Goal: Task Accomplishment & Management: Manage account settings

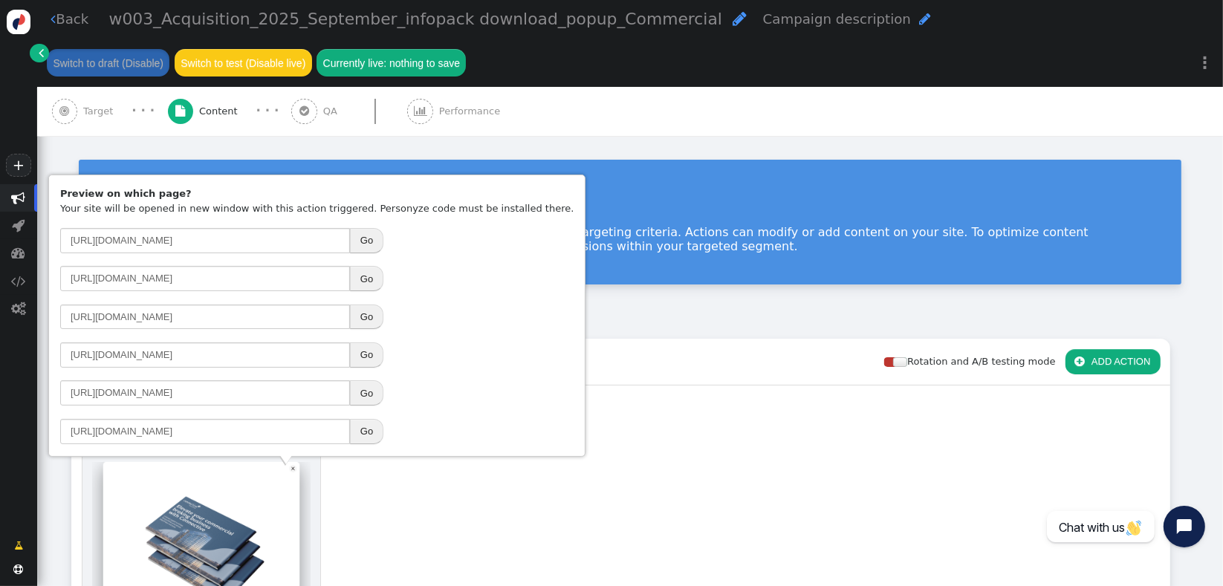
scroll to position [186, 0]
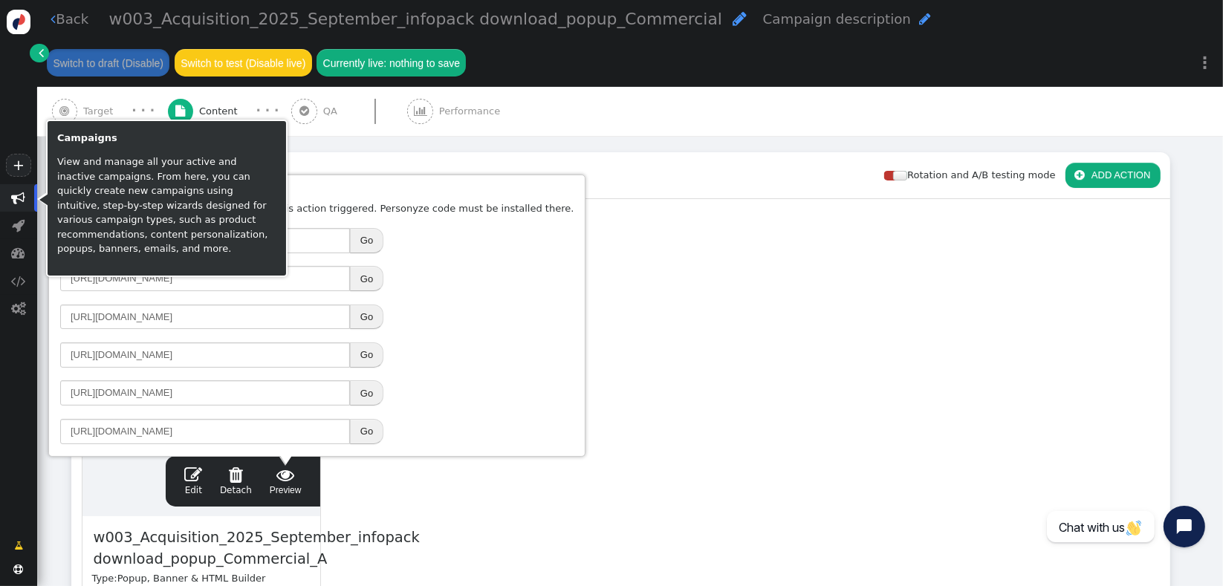
click at [19, 202] on span "" at bounding box center [19, 198] width 14 height 14
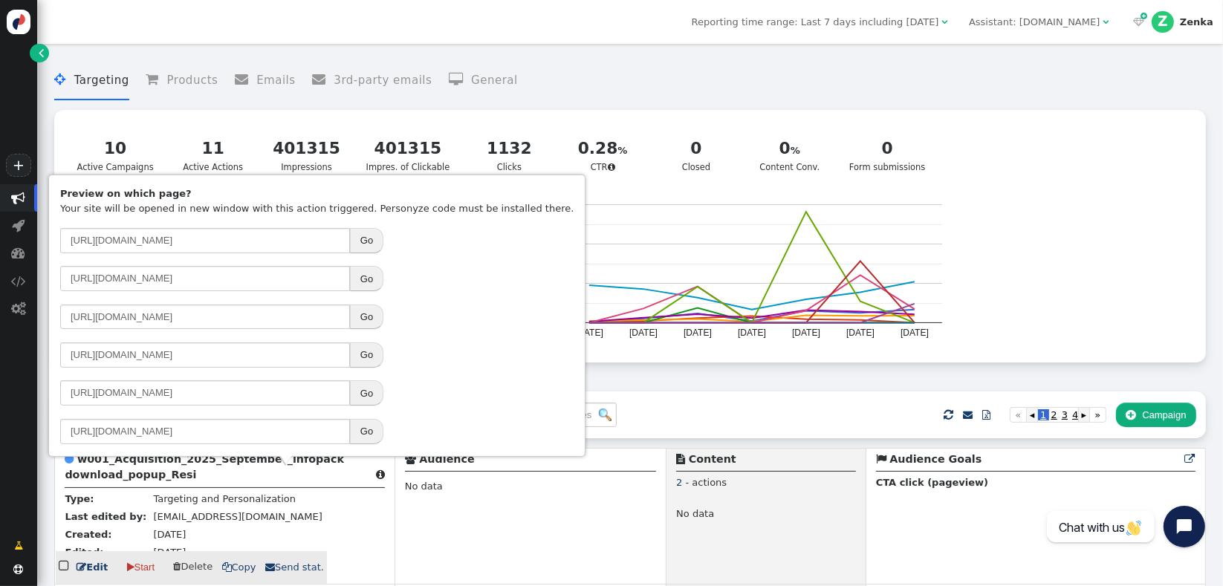
click at [331, 517] on td " w001_Acquisition_2025_September_infopack download_popup_Resi  Type: Targetin…" at bounding box center [224, 516] width 339 height 136
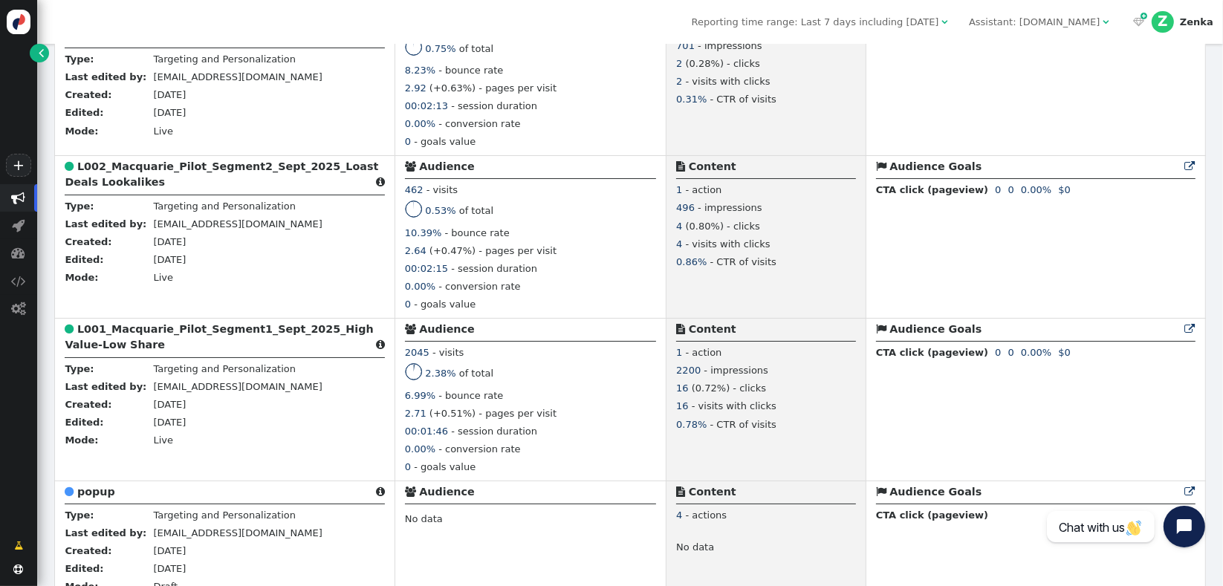
scroll to position [1700, 0]
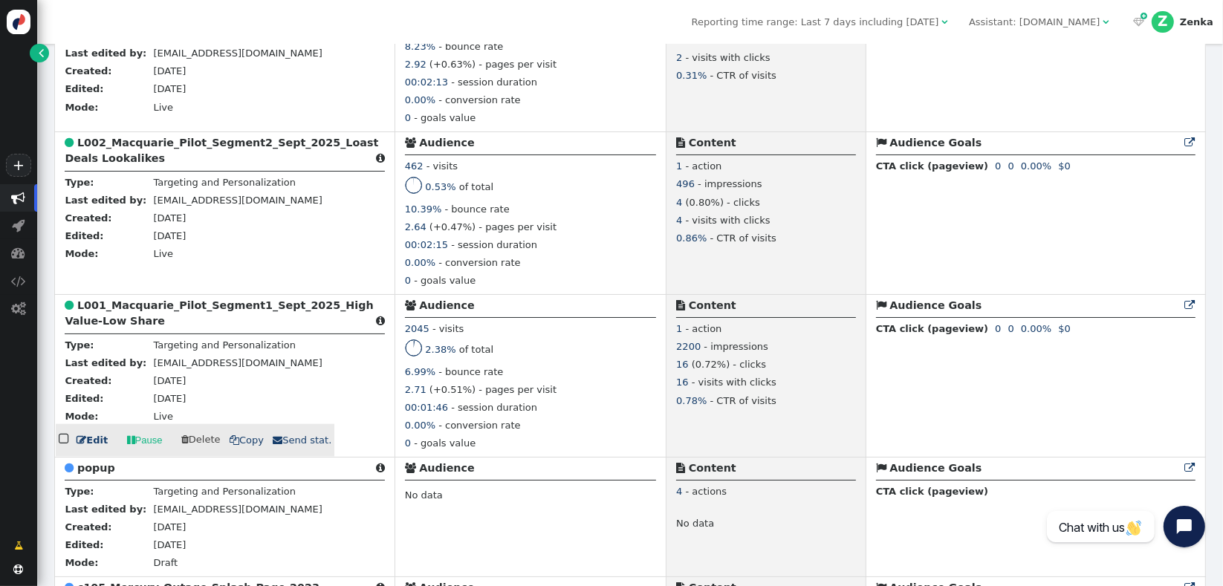
click at [114, 318] on b "L001_Macquarie_Pilot_Segment1_Sept_2025_High Value-Low Share" at bounding box center [219, 312] width 308 height 27
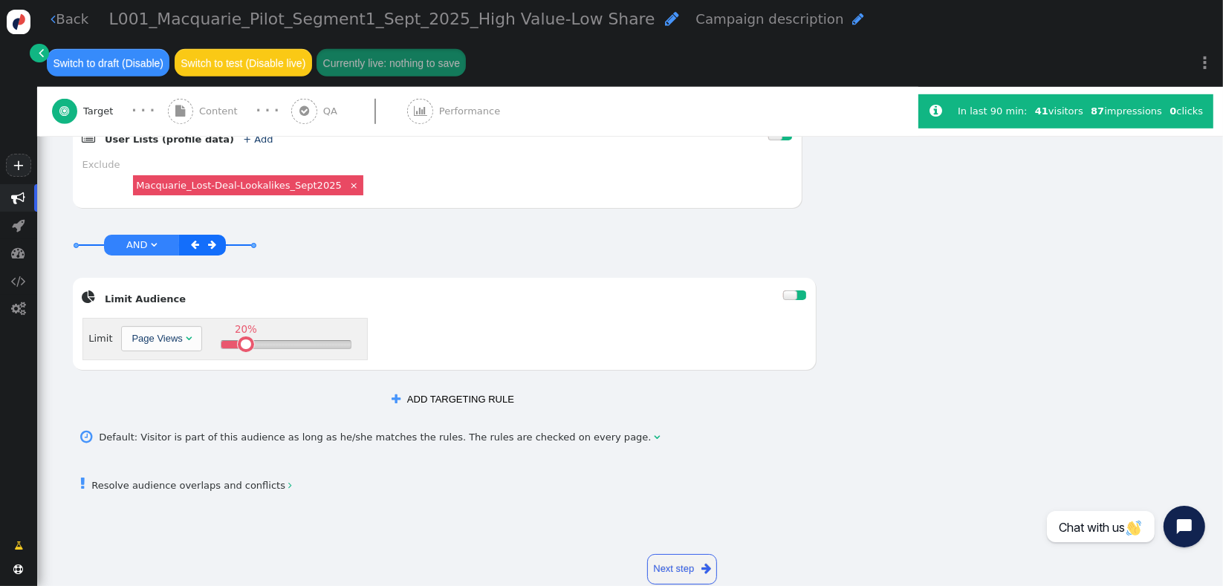
scroll to position [893, 0]
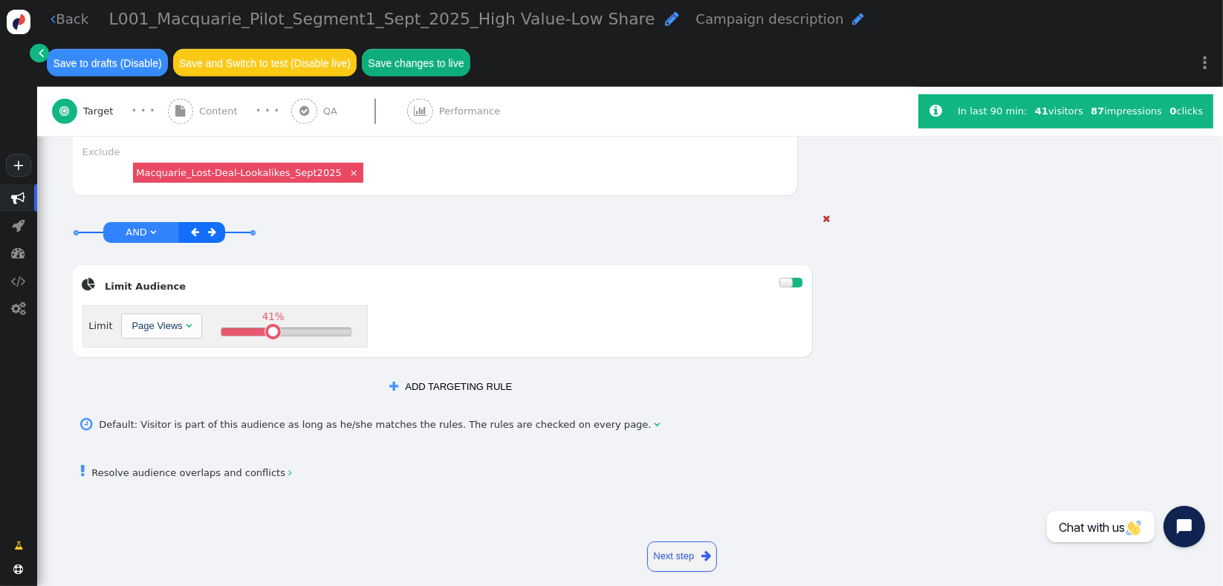
click at [269, 328] on div "41% " at bounding box center [286, 331] width 130 height 7
click at [268, 327] on table at bounding box center [272, 332] width 10 height 10
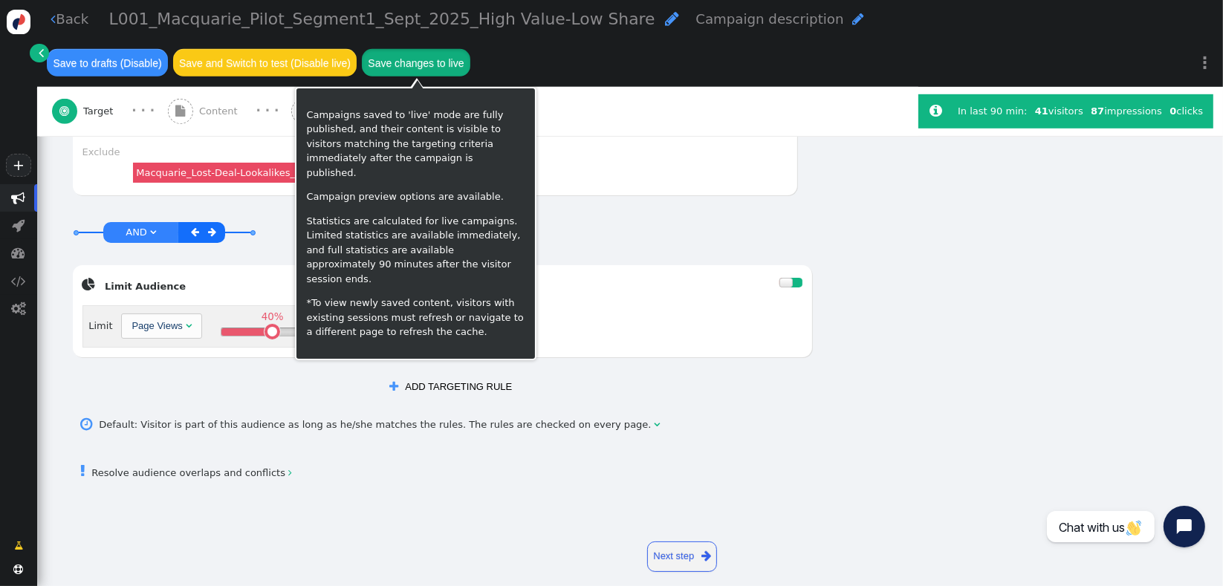
click at [397, 68] on button "Save changes to live" at bounding box center [416, 62] width 108 height 27
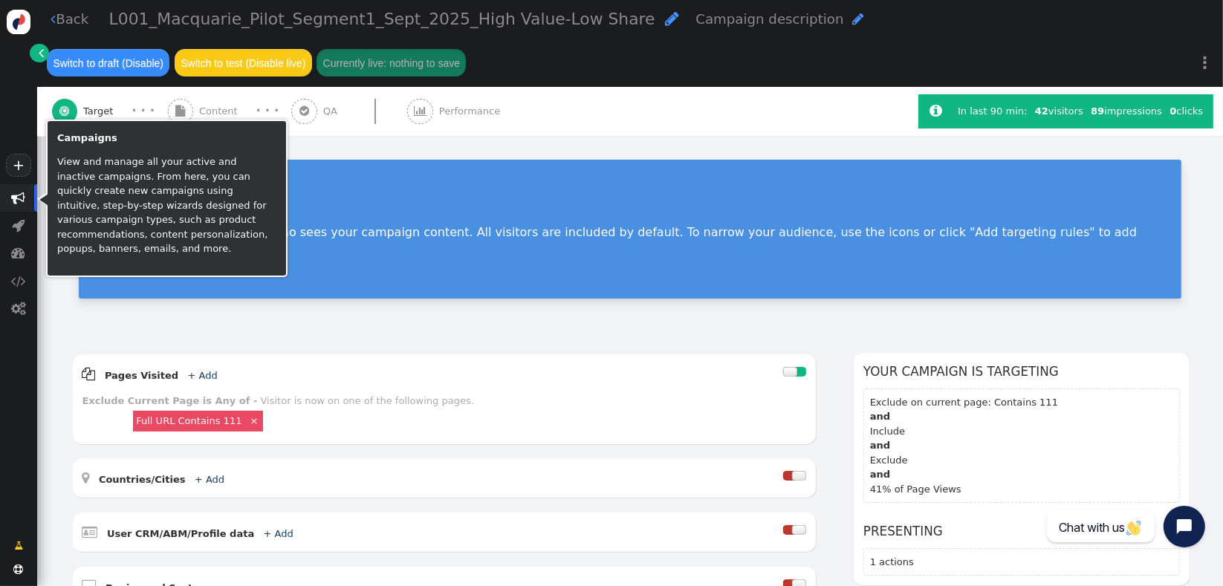
drag, startPoint x: 16, startPoint y: 205, endPoint x: 132, endPoint y: 205, distance: 116.6
click at [16, 205] on span "" at bounding box center [19, 198] width 14 height 14
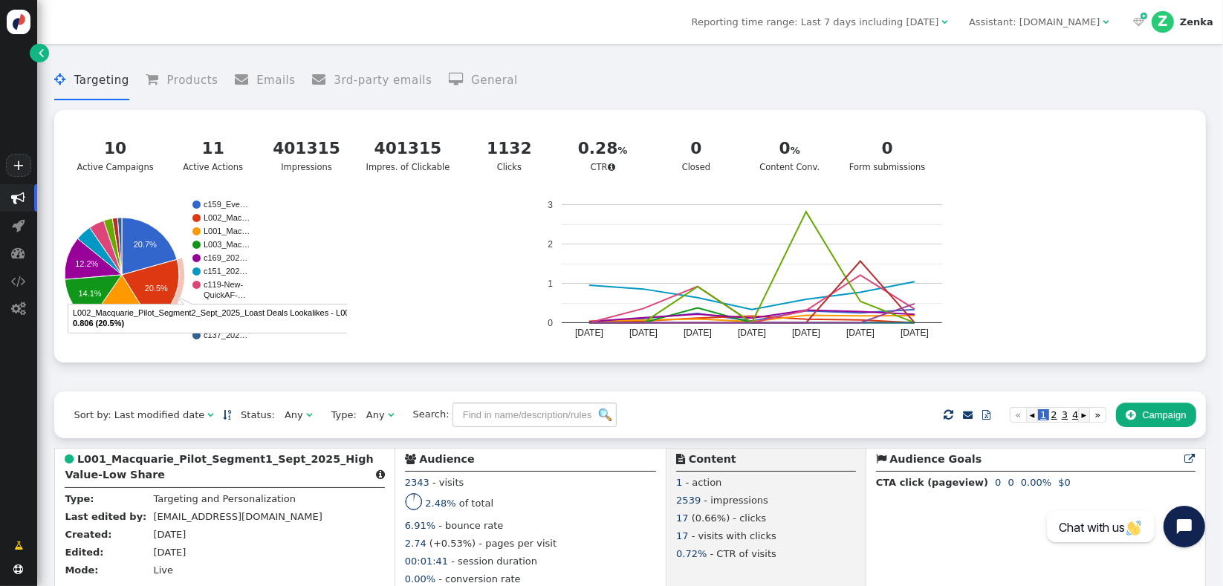
click at [284, 423] on div "Any" at bounding box center [293, 415] width 19 height 15
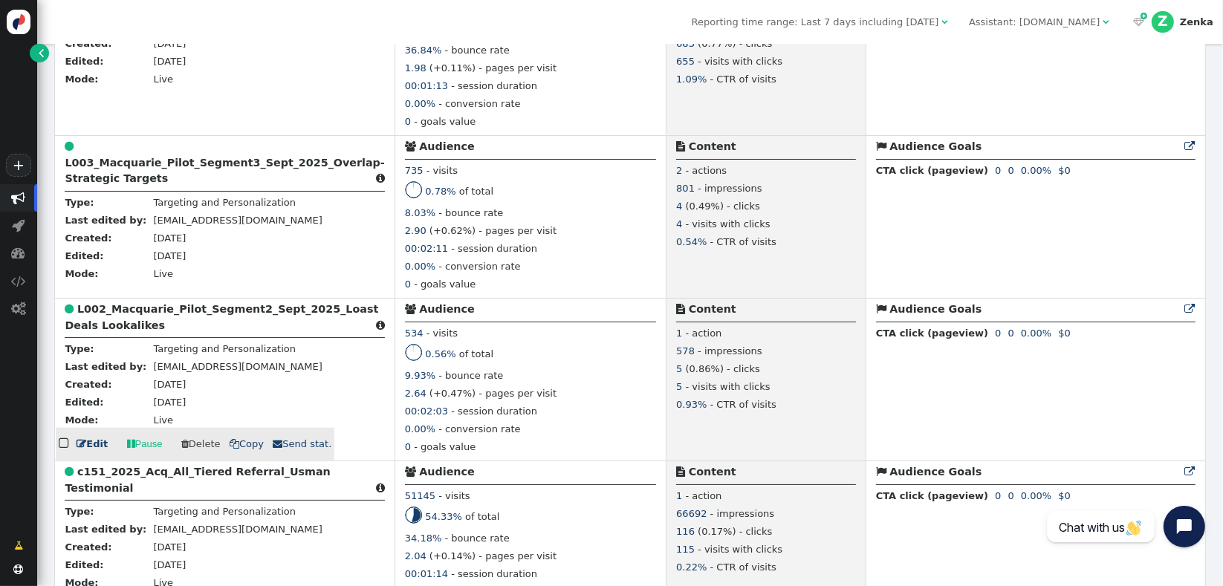
scroll to position [1289, 0]
click at [305, 312] on b "L002_Macquarie_Pilot_Segment2_Sept_2025_Loast Deals Lookalikes" at bounding box center [221, 315] width 313 height 27
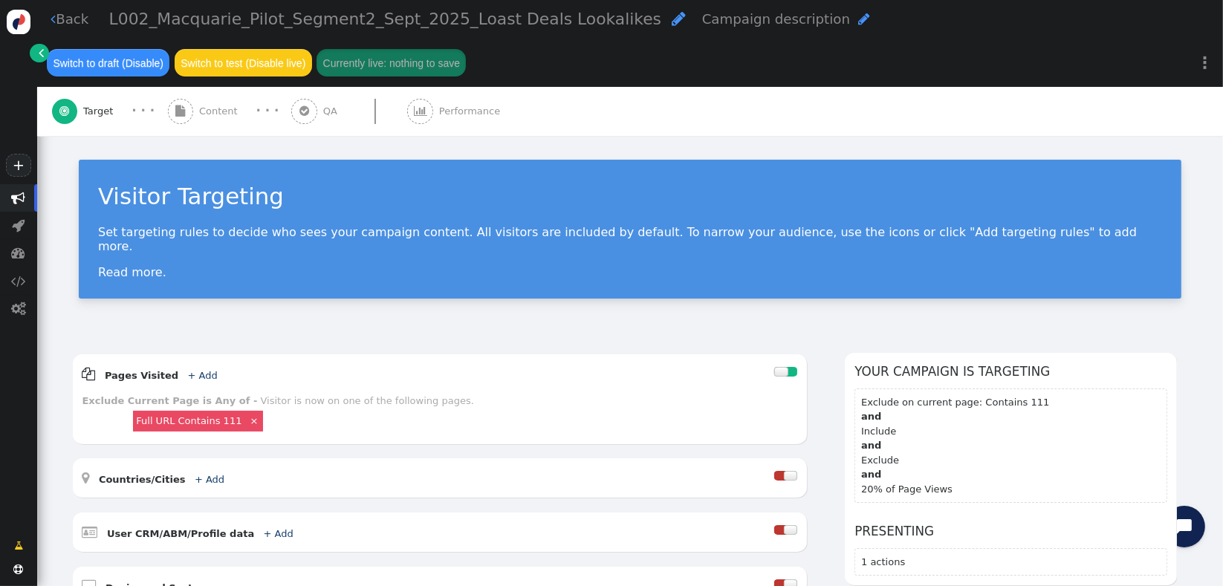
click at [453, 26] on span "L002_Macquarie_Pilot_Segment2_Sept_2025_Loast Deals Lookalikes" at bounding box center [385, 19] width 552 height 19
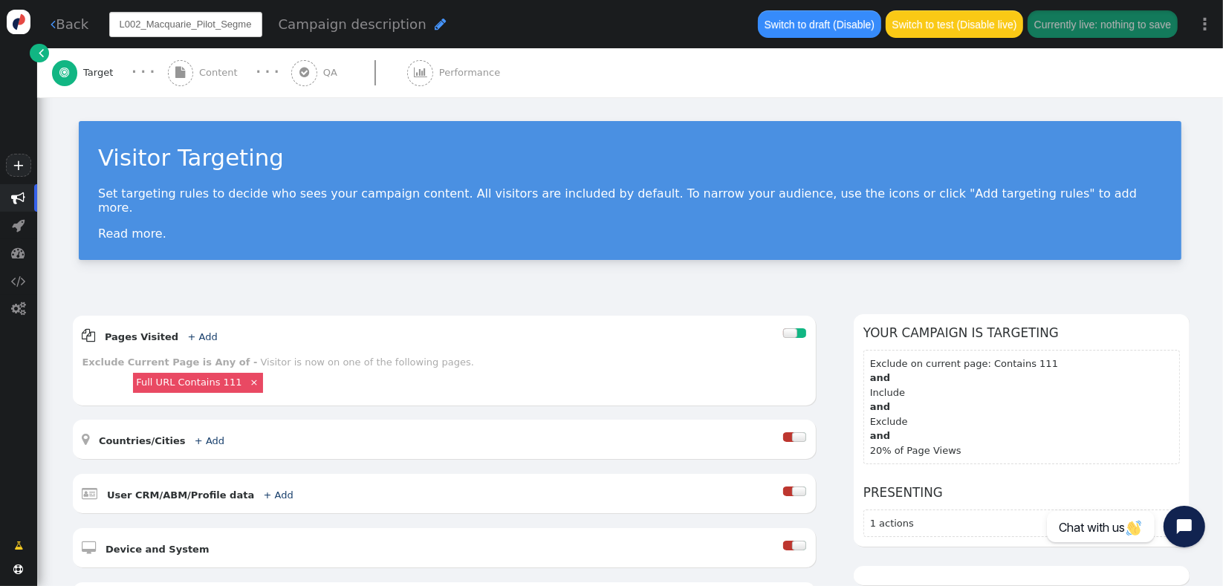
scroll to position [0, 169]
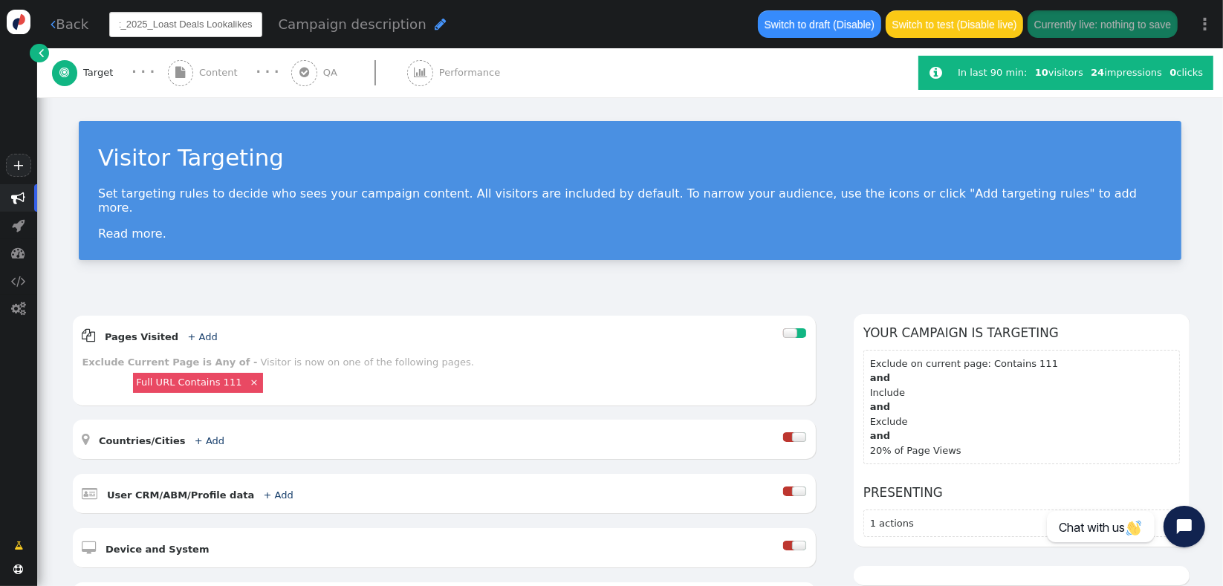
click at [206, 28] on input "L002_Macquarie_Pilot_Segment2_Sept_2025_Loast Deals Lookalikes" at bounding box center [185, 24] width 153 height 25
click at [162, 27] on input "L002_Macquarie_Pilot_Segment2_Sept_2025_Loast Deals Lookalikes" at bounding box center [185, 24] width 153 height 25
type input "L002_Macquarie_Pilot_Segment2_Sept_2025_Lost Deals Lookalikes"
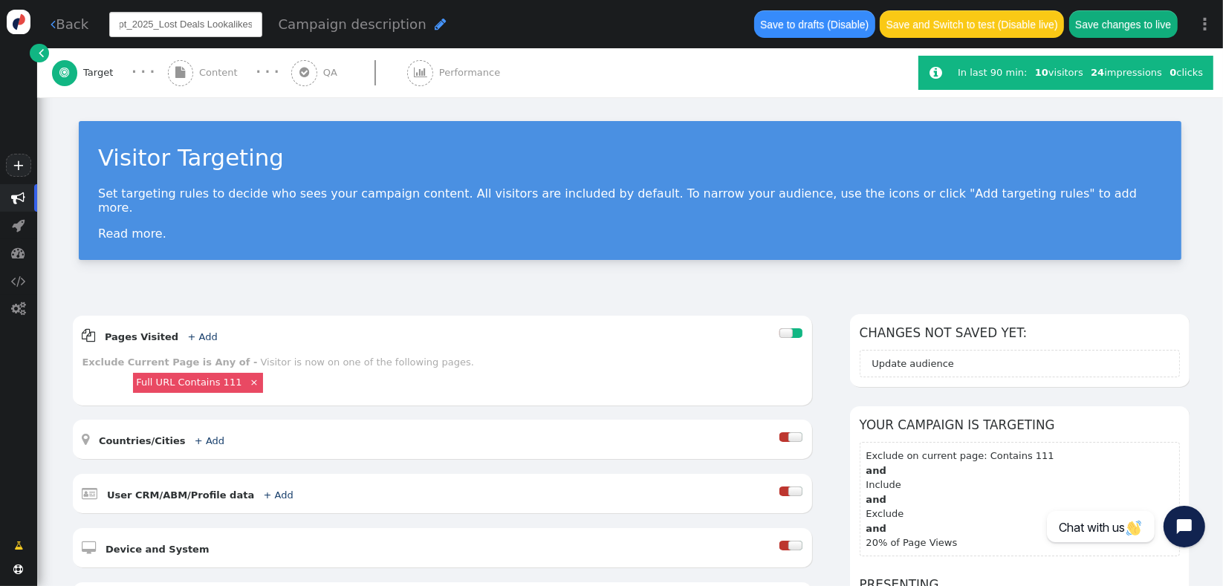
click at [224, 62] on div " Back L002_Macquarie_Pilot_Segment2_Sept_2025_Lost Deals Lookalikes Campaign d…" at bounding box center [630, 48] width 1186 height 97
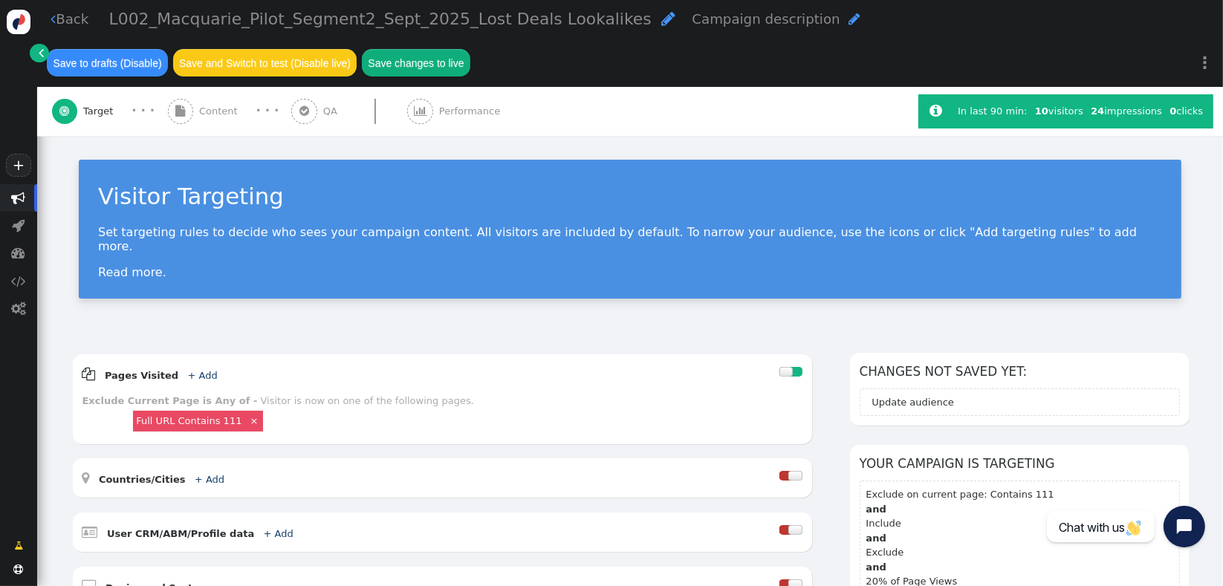
click at [602, 129] on div " Target · · ·  Content · · ·  QA  Performance" at bounding box center [478, 111] width 852 height 49
click at [200, 123] on div " Content" at bounding box center [206, 111] width 76 height 49
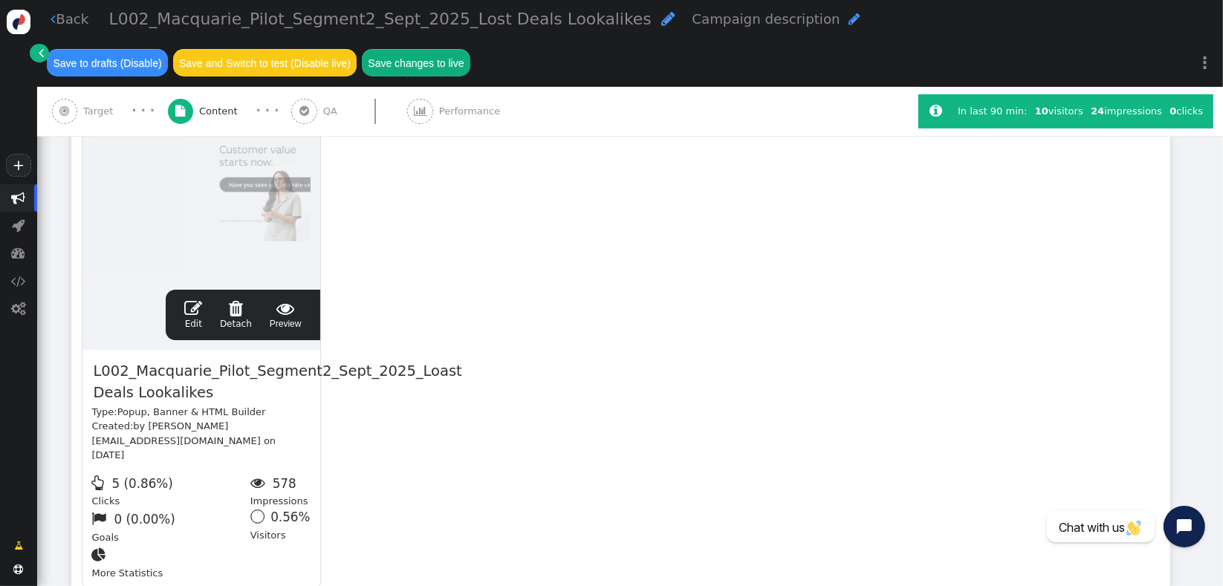
scroll to position [354, 0]
click at [400, 362] on span "L002_Macquarie_Pilot_Segment2_Sept_2025_Loast Deals Lookalikes" at bounding box center [277, 381] width 371 height 45
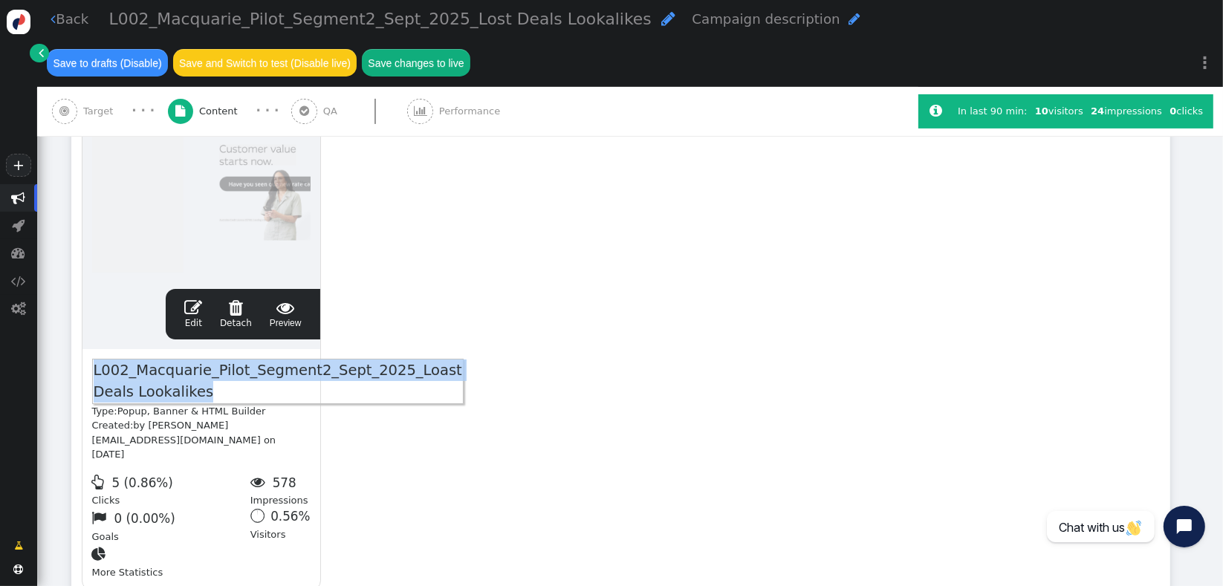
click at [393, 371] on span "L002_Macquarie_Pilot_Segment2_Sept_2025_Loast Deals Lookalikes" at bounding box center [277, 381] width 371 height 45
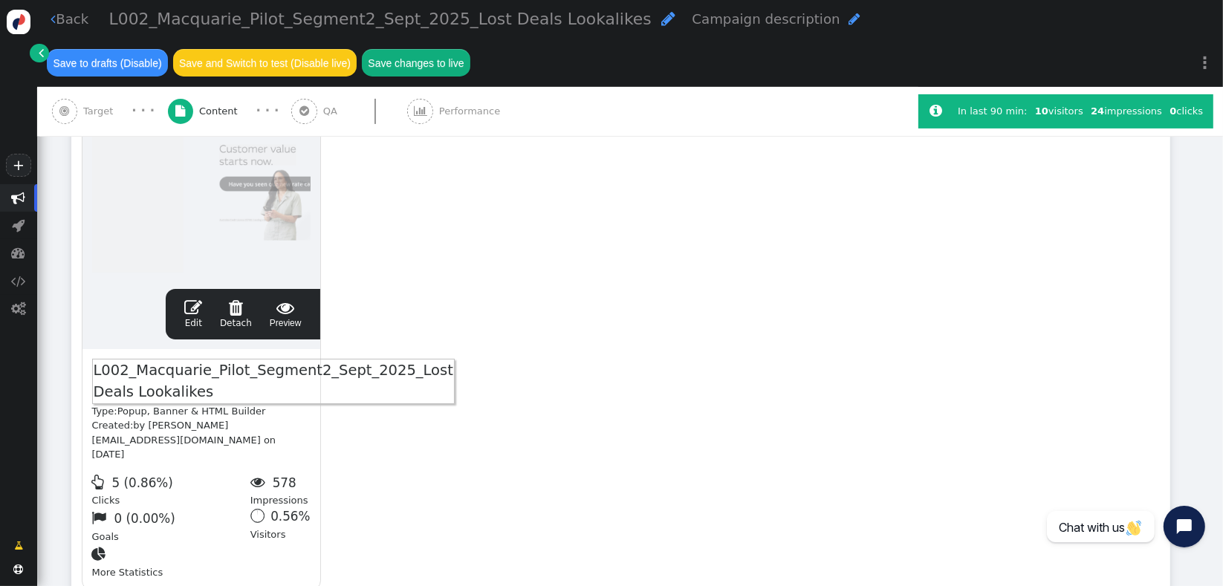
click at [427, 405] on div "drag this  Edit  Detach  Preview L002_Macquarie_Pilot_Segment2_Sept_2025_Los…" at bounding box center [620, 331] width 1097 height 539
click at [85, 112] on span "Target" at bounding box center [101, 111] width 36 height 15
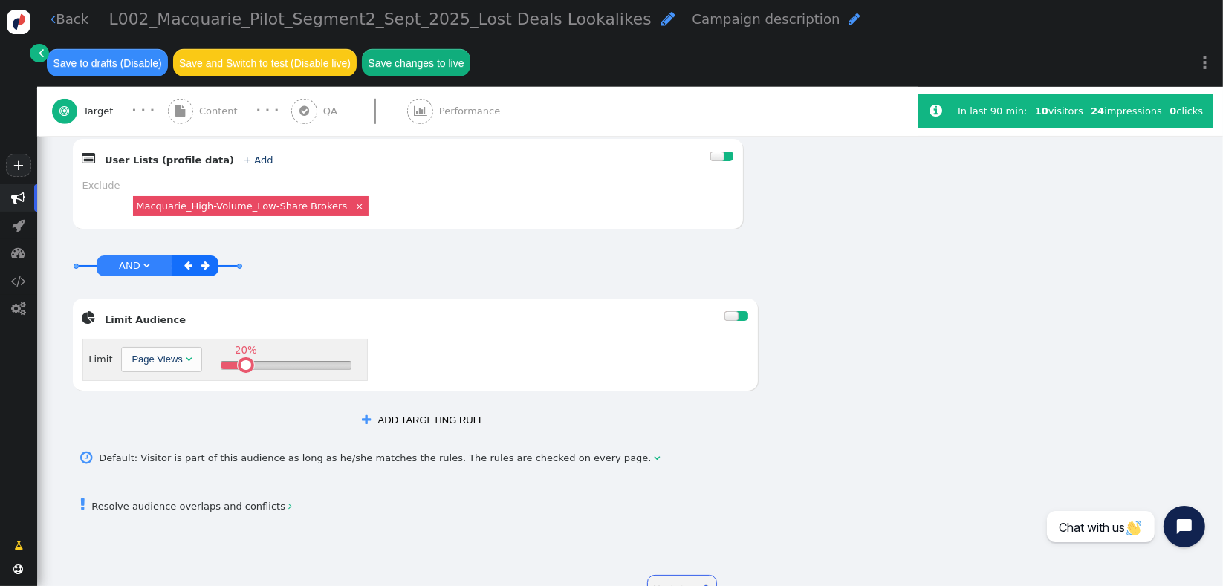
scroll to position [869, 0]
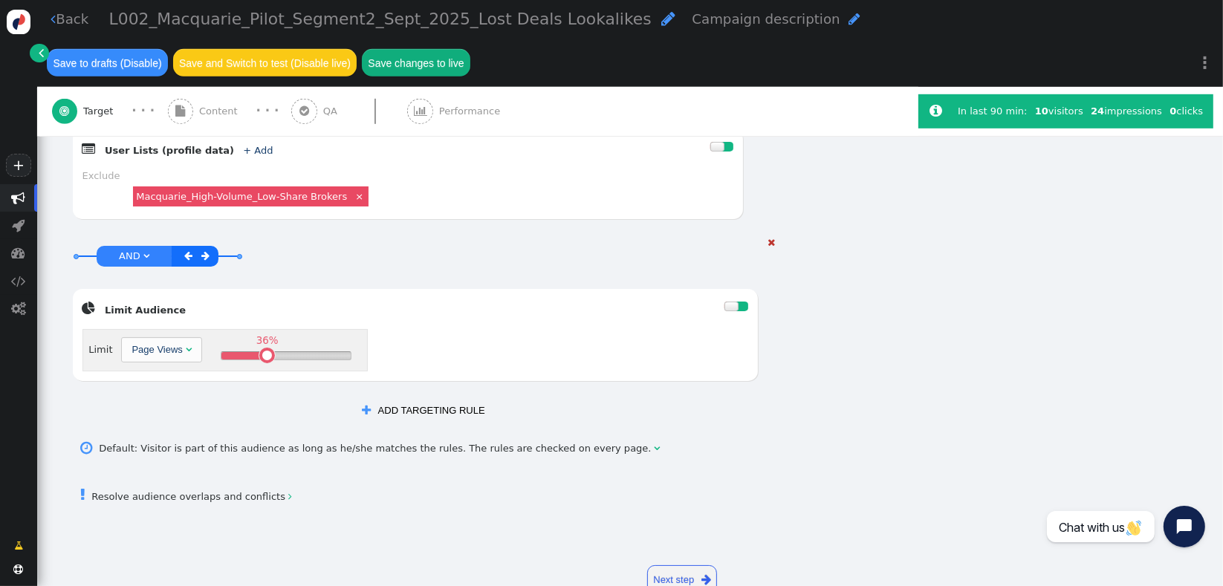
click at [263, 352] on div "36% " at bounding box center [286, 355] width 130 height 7
drag, startPoint x: 264, startPoint y: 338, endPoint x: 268, endPoint y: 351, distance: 14.1
click at [268, 351] on div "Limit Page Views  40% " at bounding box center [224, 350] width 285 height 42
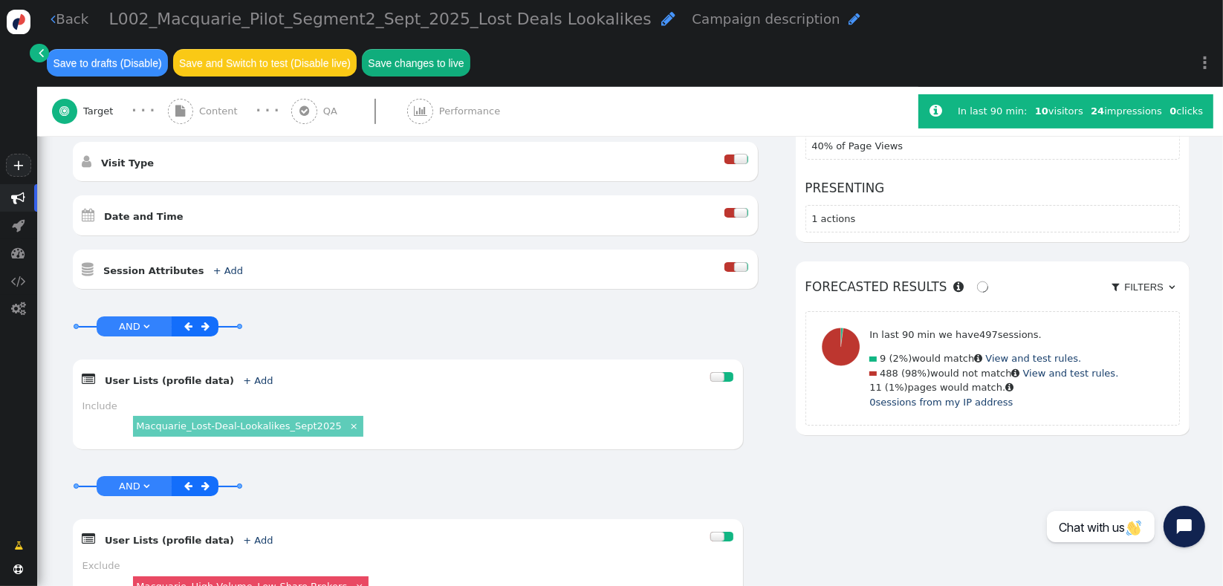
scroll to position [449, 0]
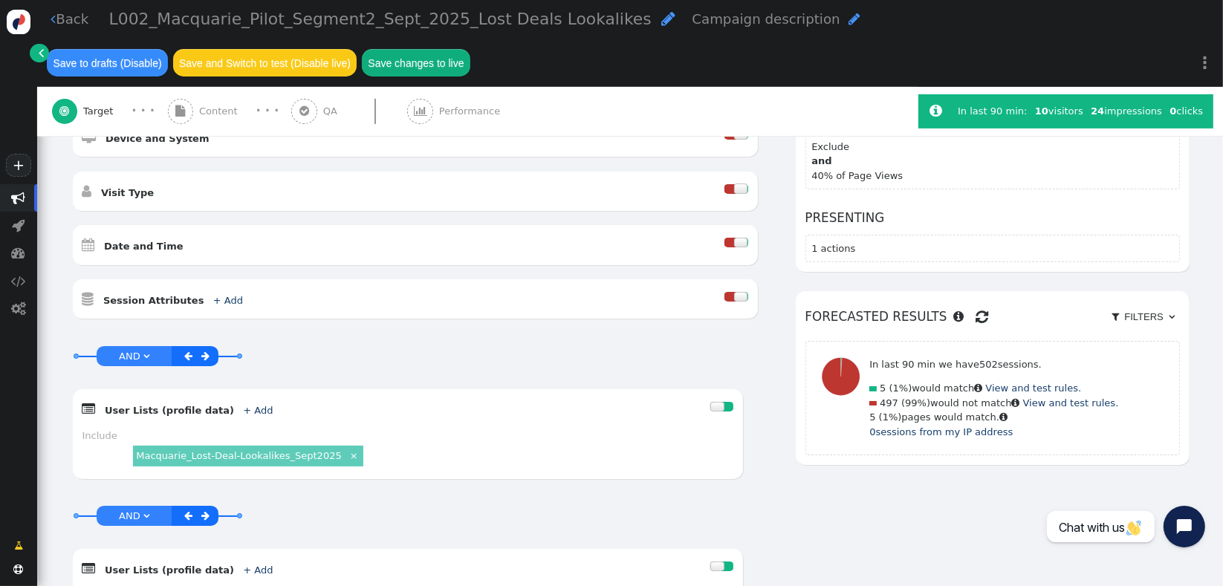
click at [976, 306] on span "" at bounding box center [982, 317] width 13 height 22
click at [392, 68] on button "Save changes to live" at bounding box center [416, 62] width 108 height 27
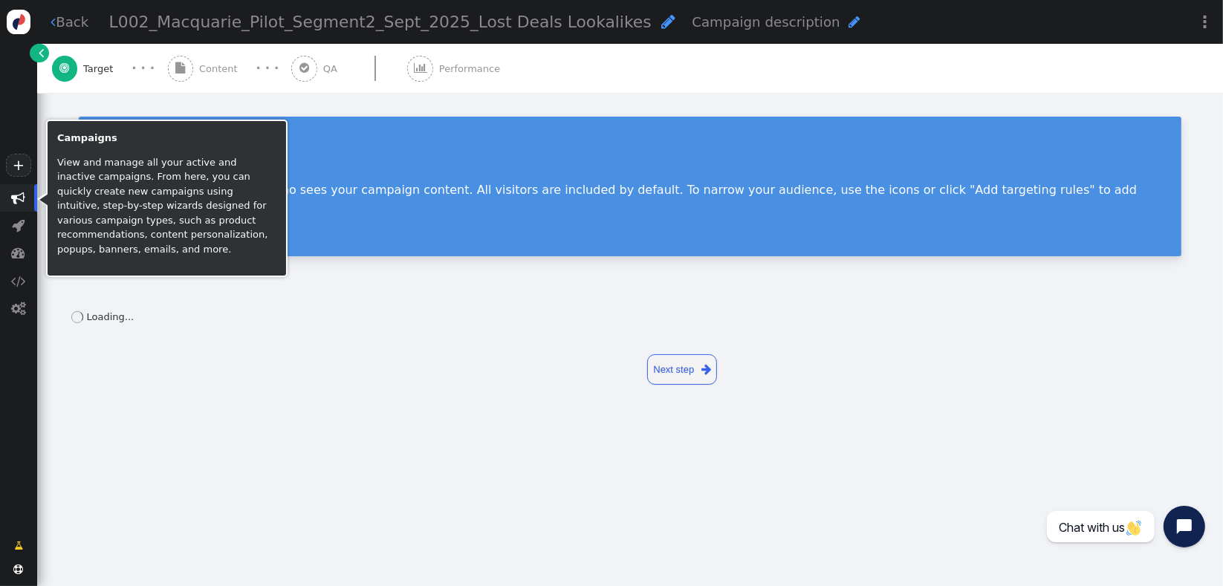
click at [18, 194] on span "" at bounding box center [19, 198] width 14 height 14
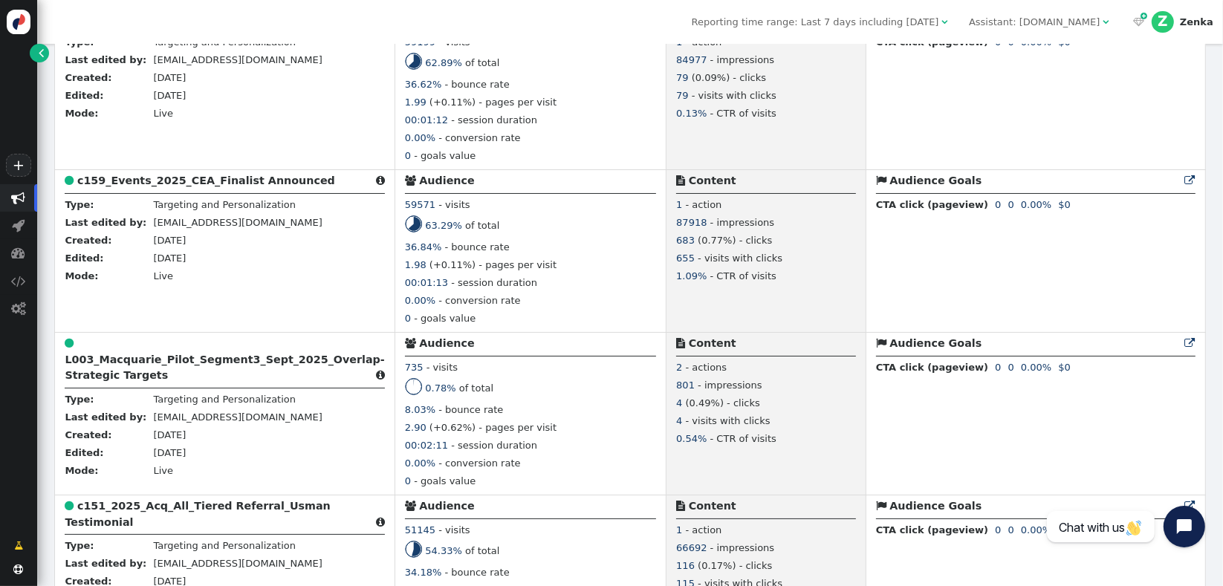
scroll to position [1261, 0]
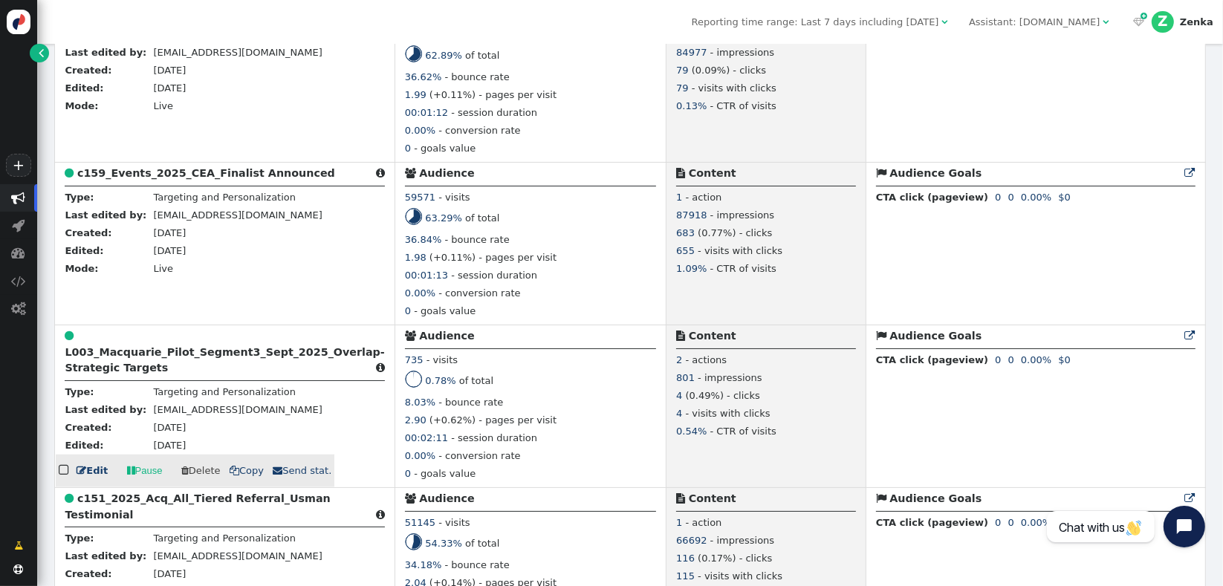
click at [138, 378] on div " L003_Macquarie_Pilot_Segment3_Sept_2025_Overlap-Strategic Targets " at bounding box center [224, 354] width 319 height 52
click at [132, 374] on b "L003_Macquarie_Pilot_Segment3_Sept_2025_Overlap-Strategic Targets" at bounding box center [224, 359] width 319 height 27
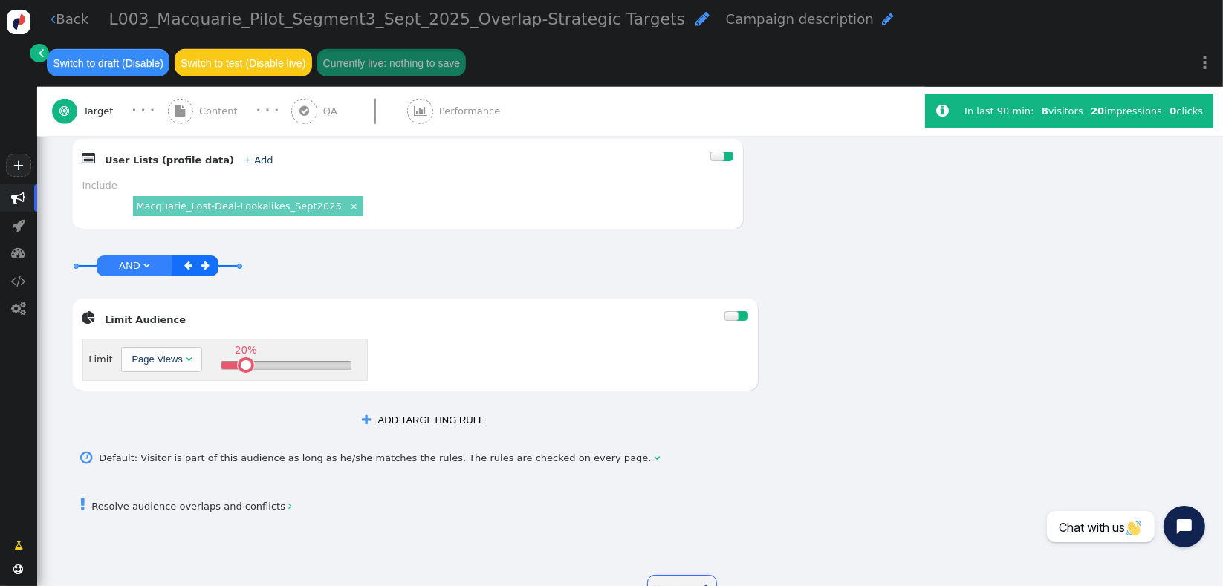
scroll to position [865, 0]
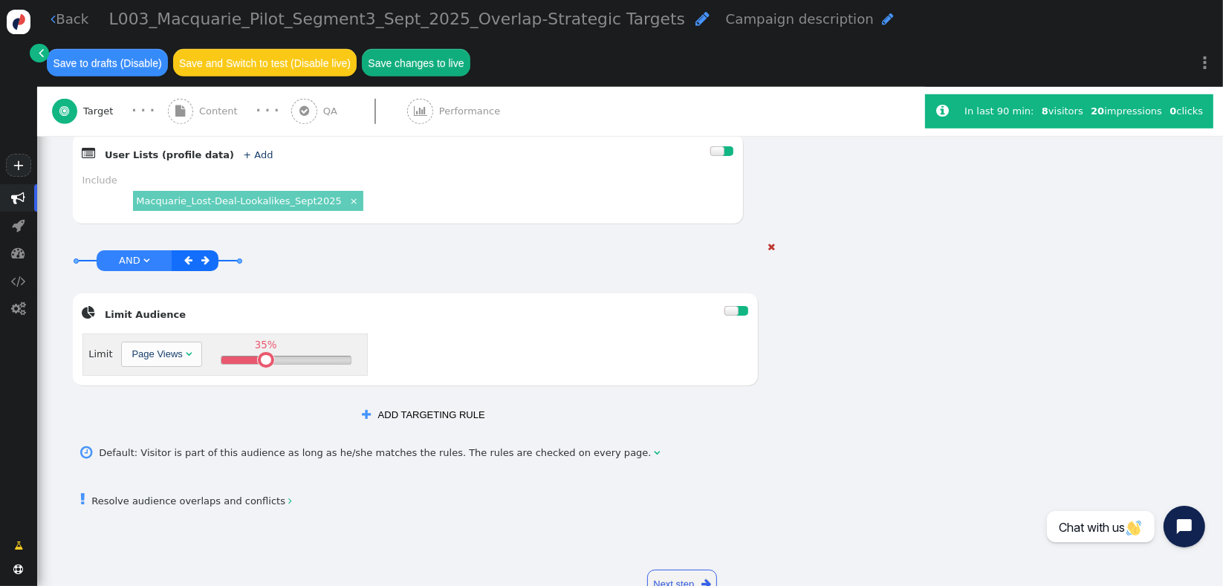
click at [261, 357] on div "35% " at bounding box center [286, 360] width 130 height 7
click at [265, 355] on table at bounding box center [266, 360] width 10 height 10
click at [270, 357] on div "42% " at bounding box center [286, 360] width 130 height 7
click at [267, 355] on table at bounding box center [272, 360] width 10 height 10
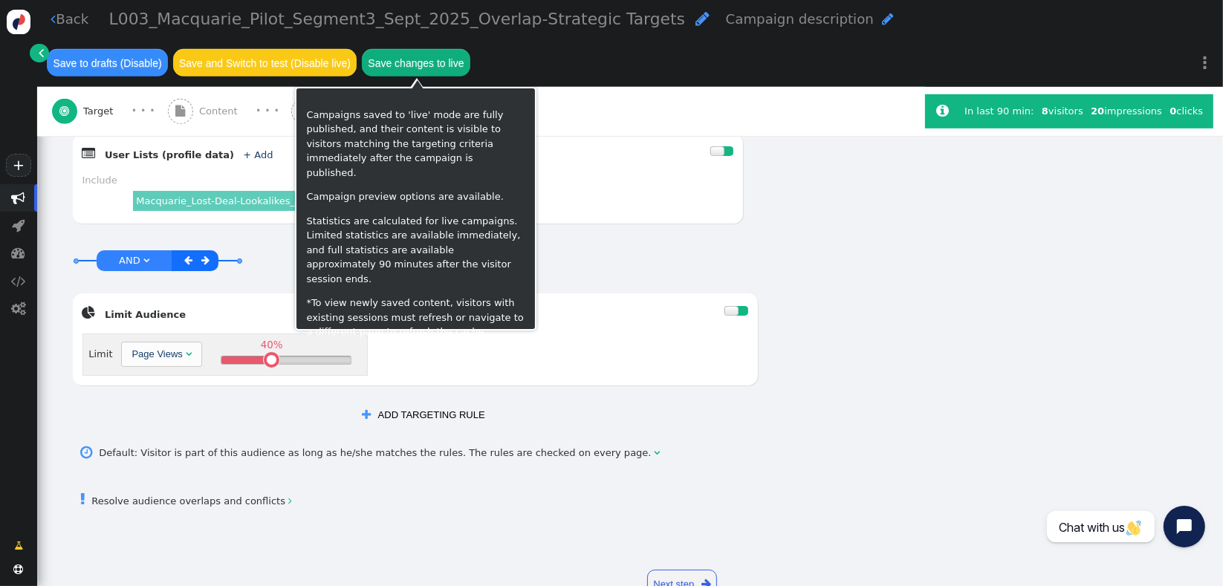
click at [429, 66] on button "Save changes to live" at bounding box center [416, 62] width 108 height 27
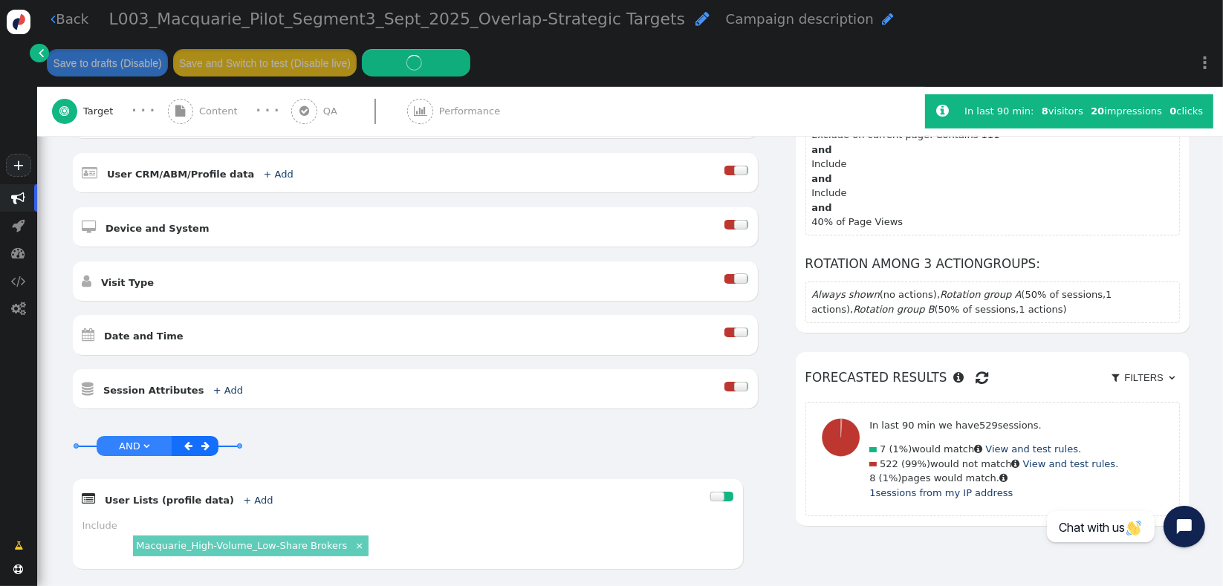
scroll to position [365, 0]
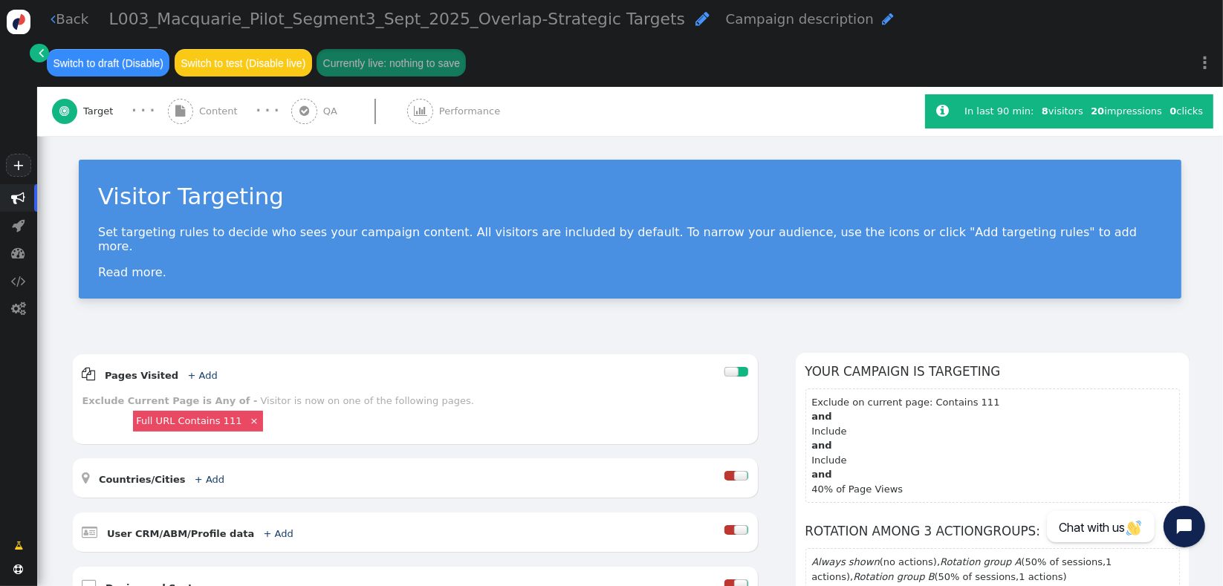
click at [23, 204] on span "" at bounding box center [19, 198] width 14 height 14
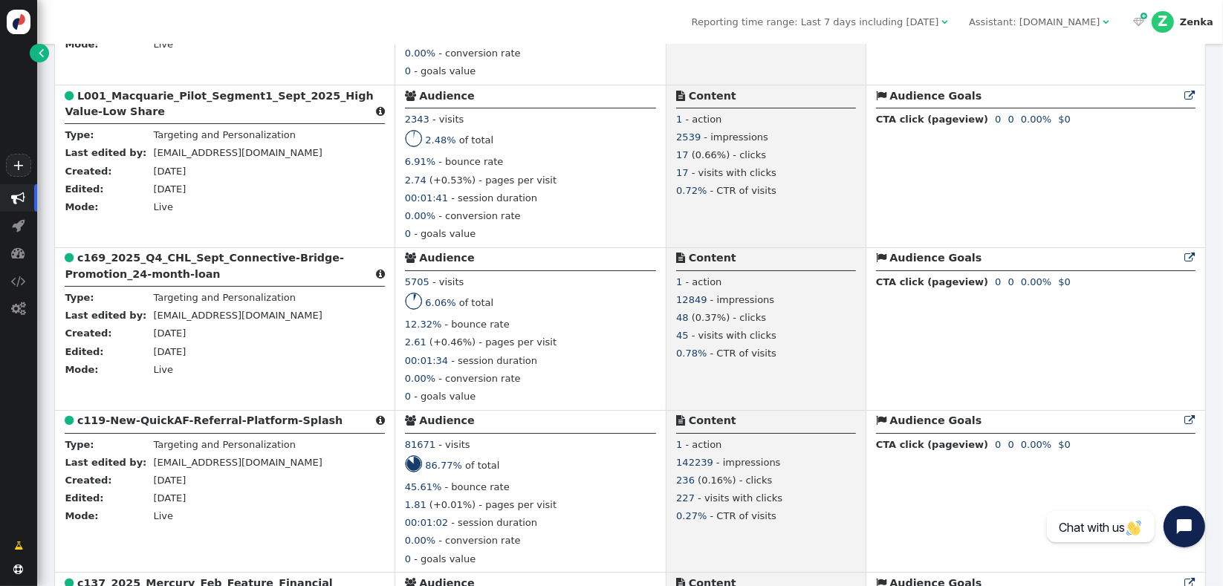
scroll to position [690, 0]
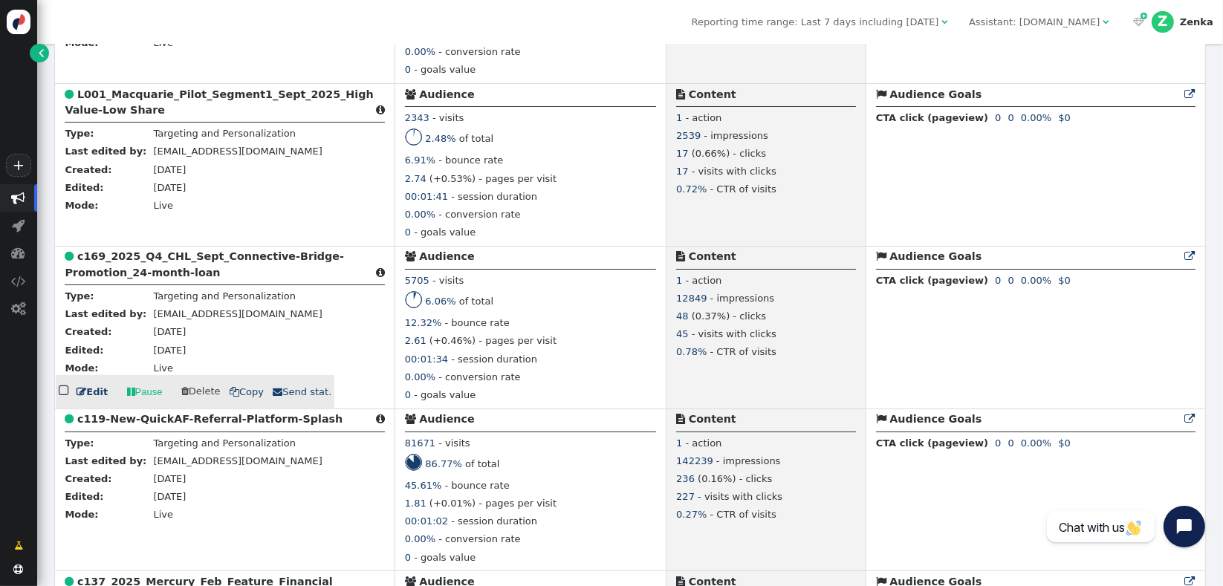
click at [150, 273] on b "c169_2025_Q4_CHL_Sept_Connective-Bridge-Promotion_24-month-loan" at bounding box center [204, 263] width 279 height 27
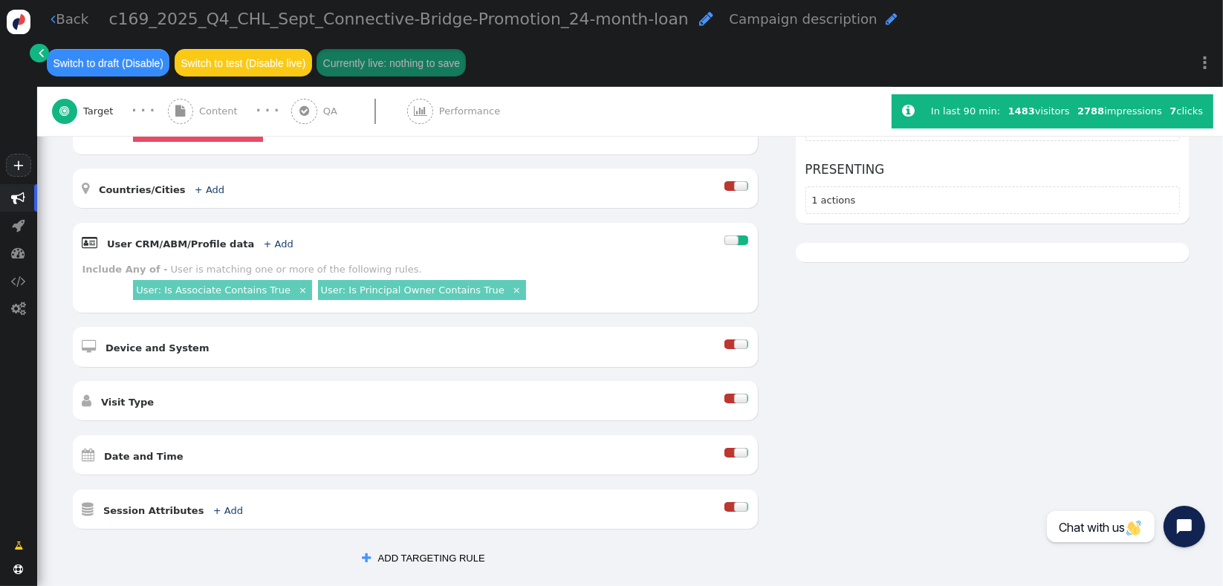
scroll to position [462, 0]
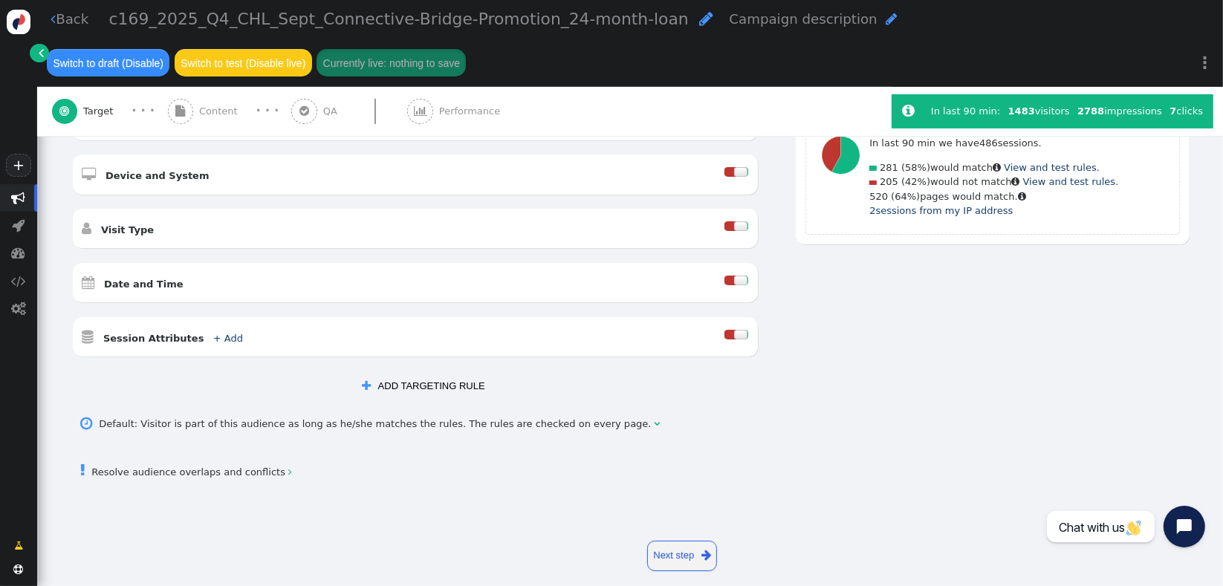
click at [362, 380] on span "" at bounding box center [366, 385] width 9 height 11
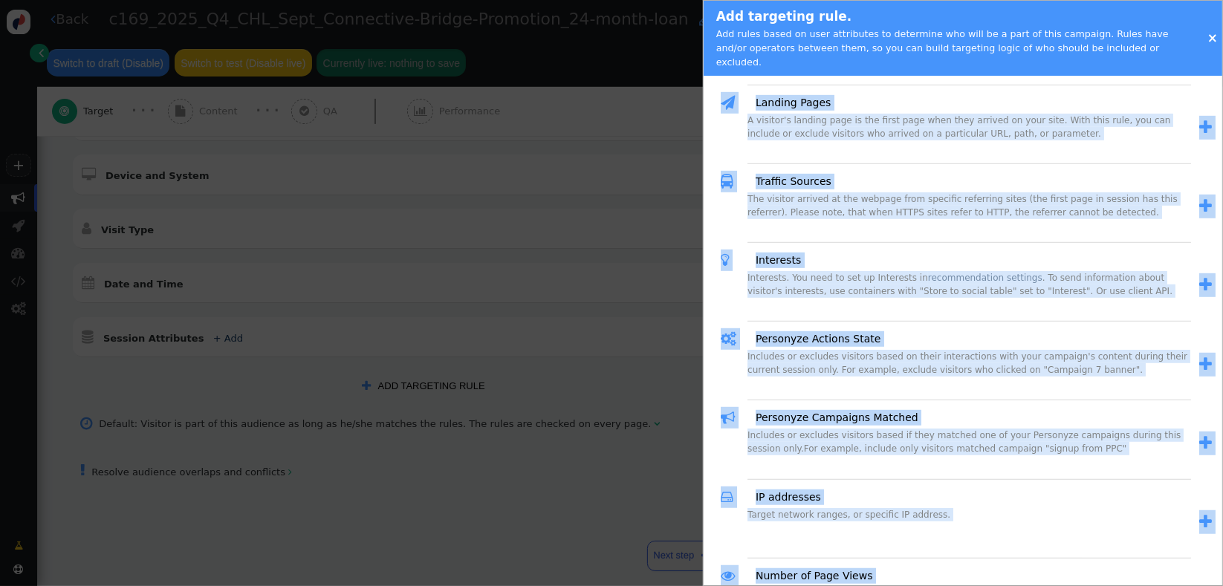
scroll to position [1276, 0]
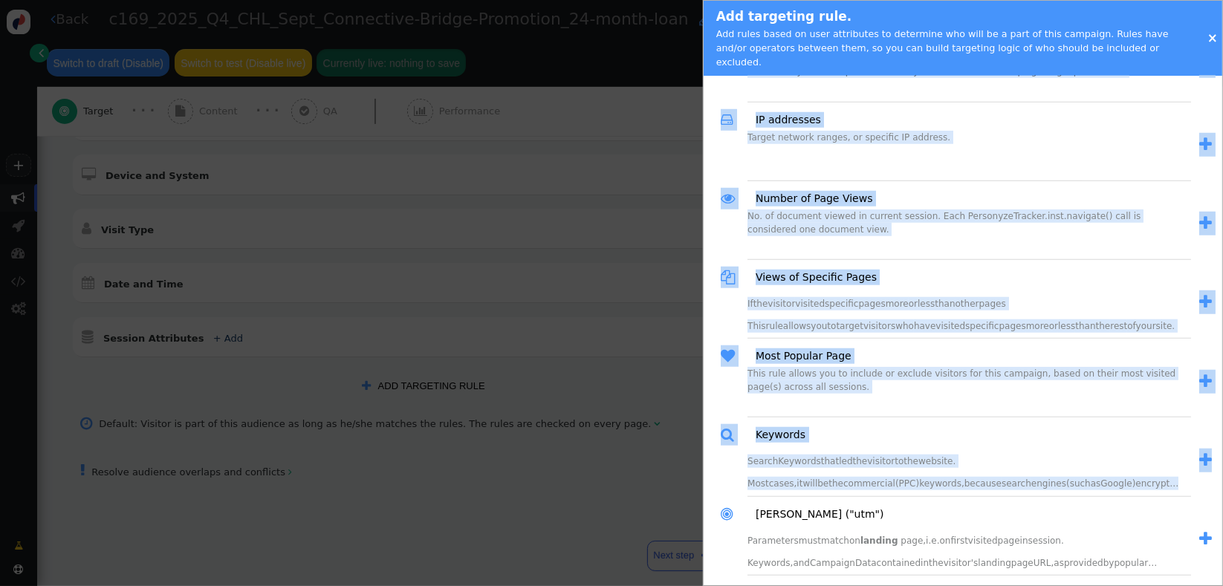
drag, startPoint x: 1225, startPoint y: 176, endPoint x: 1215, endPoint y: 424, distance: 248.3
click at [1215, 424] on div "Pages Visited  Tracker rules:  Pages Visited Pages the visitor is currently a…" at bounding box center [962, 331] width 518 height 510
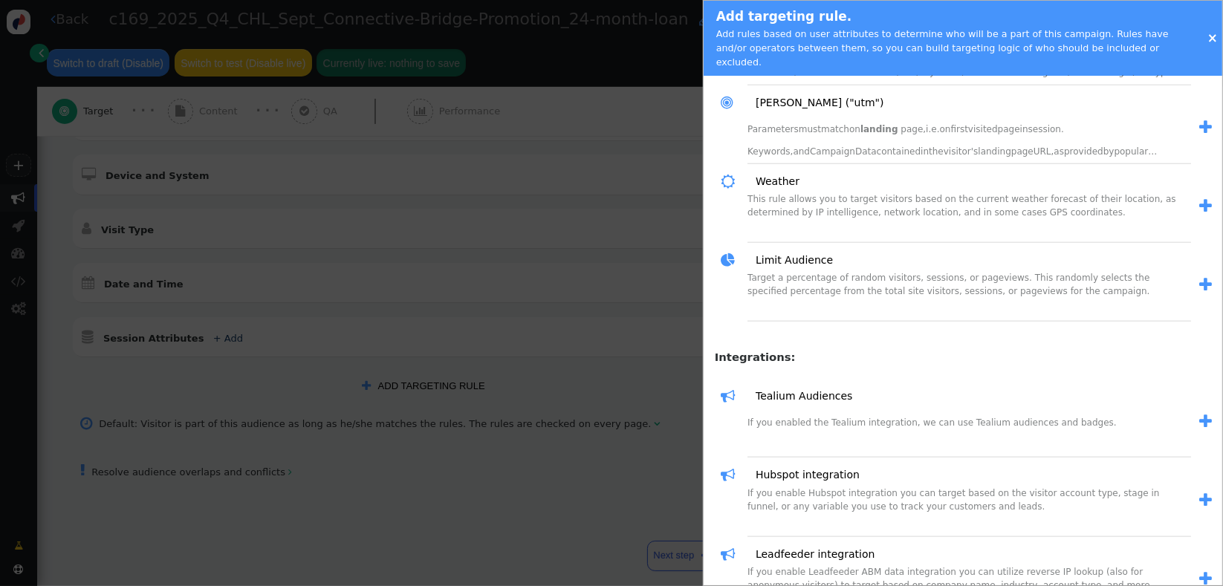
scroll to position [1699, 0]
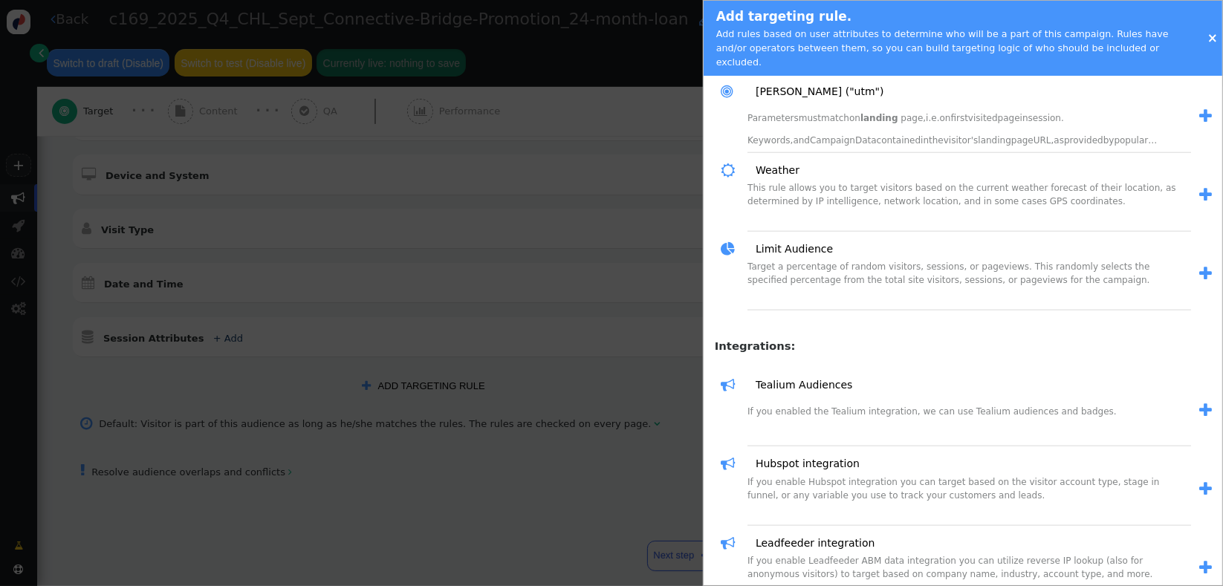
click at [1199, 266] on span "" at bounding box center [1205, 274] width 13 height 16
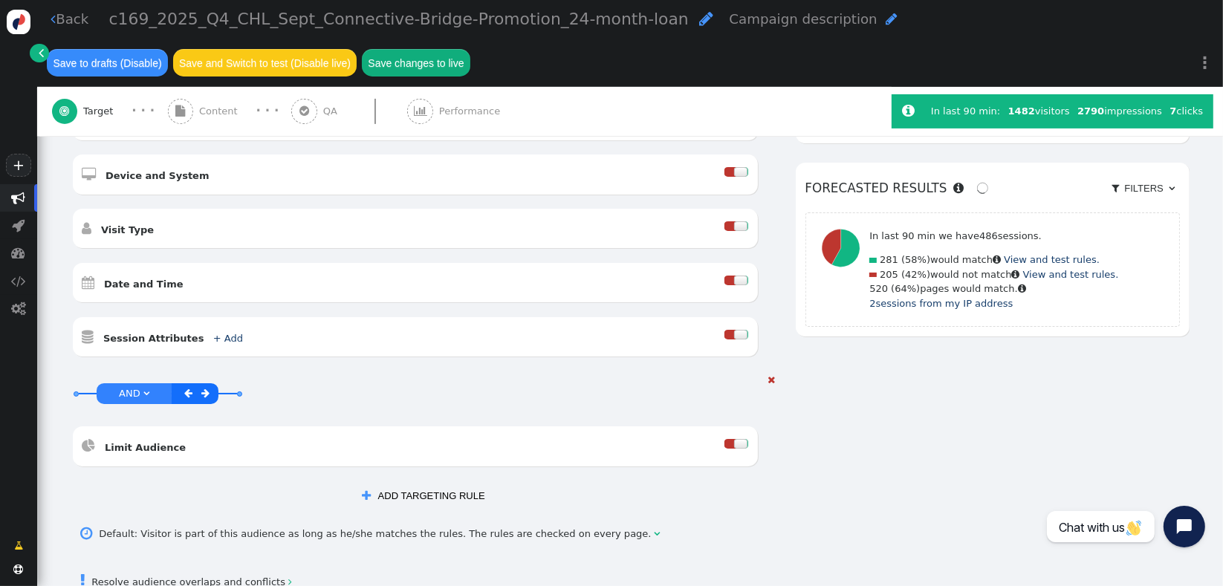
click at [734, 439] on div at bounding box center [741, 444] width 14 height 10
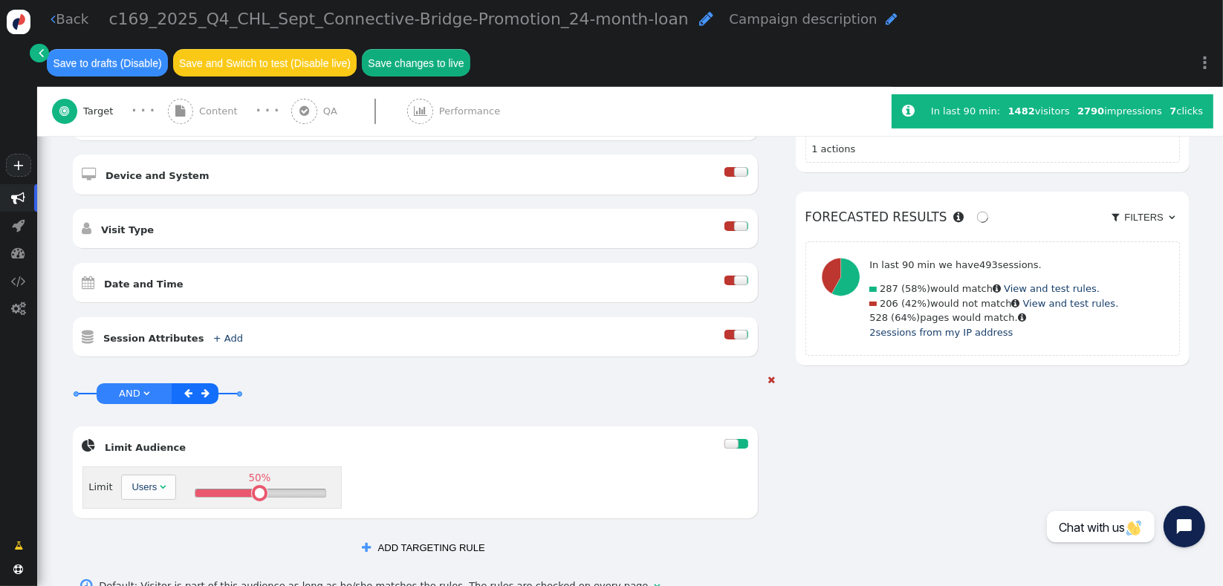
click at [131, 480] on div "Users" at bounding box center [143, 487] width 25 height 15
drag, startPoint x: 157, startPoint y: 469, endPoint x: 159, endPoint y: 513, distance: 43.9
click at [157, 480] on div "Visits (Sessions)" at bounding box center [166, 487] width 71 height 15
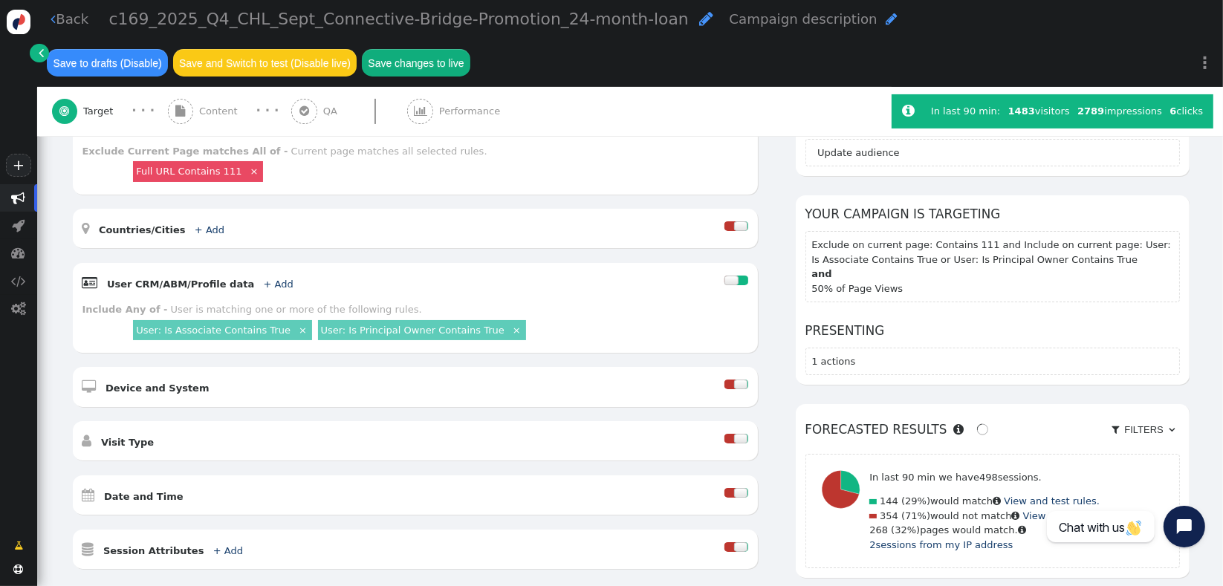
scroll to position [250, 0]
click at [736, 275] on div at bounding box center [742, 280] width 12 height 10
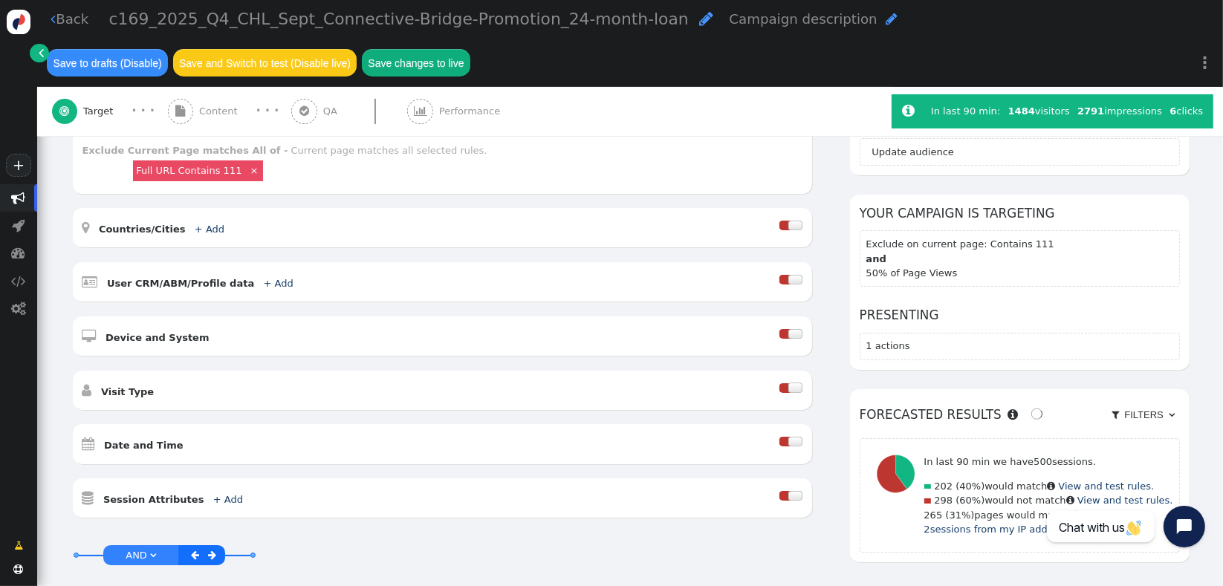
scroll to position [0, 0]
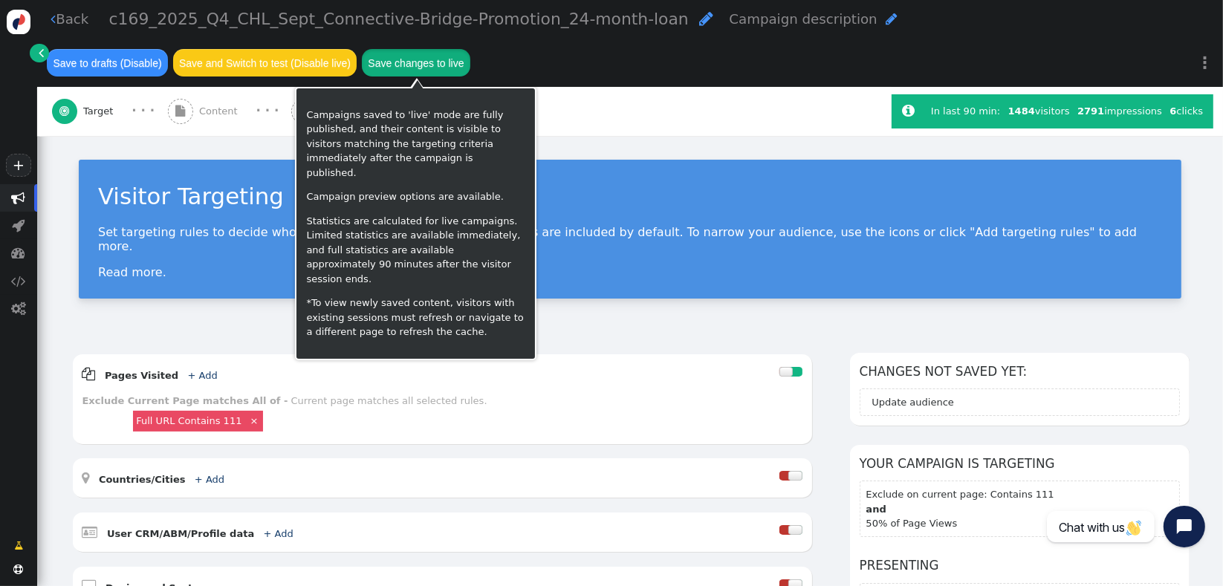
click at [407, 57] on button "Save changes to live" at bounding box center [416, 62] width 108 height 27
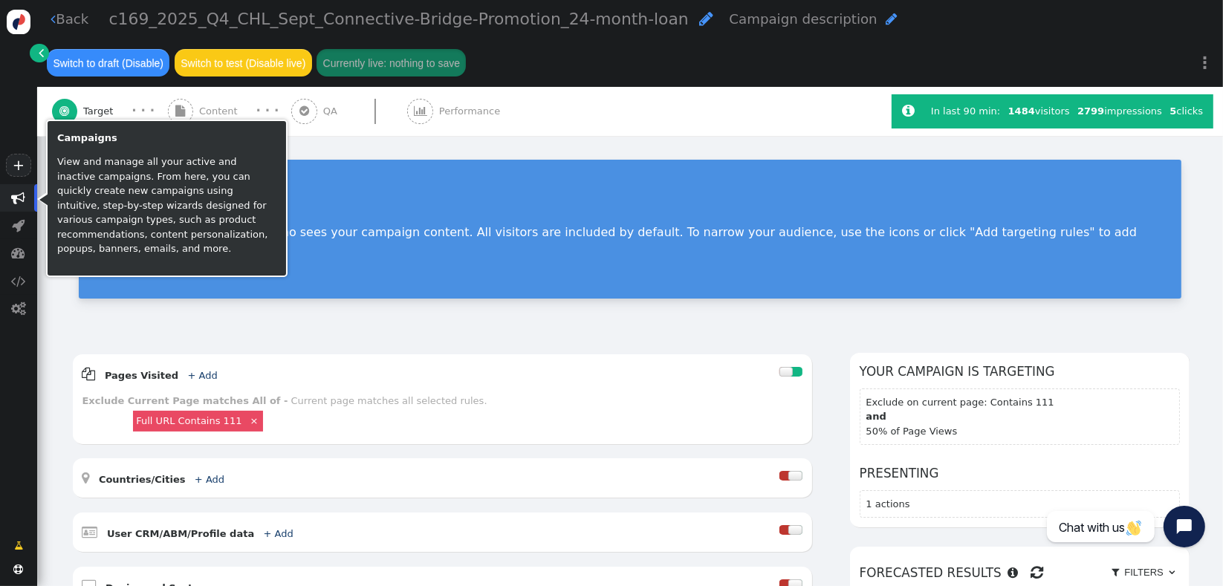
click at [20, 201] on span "" at bounding box center [19, 198] width 14 height 14
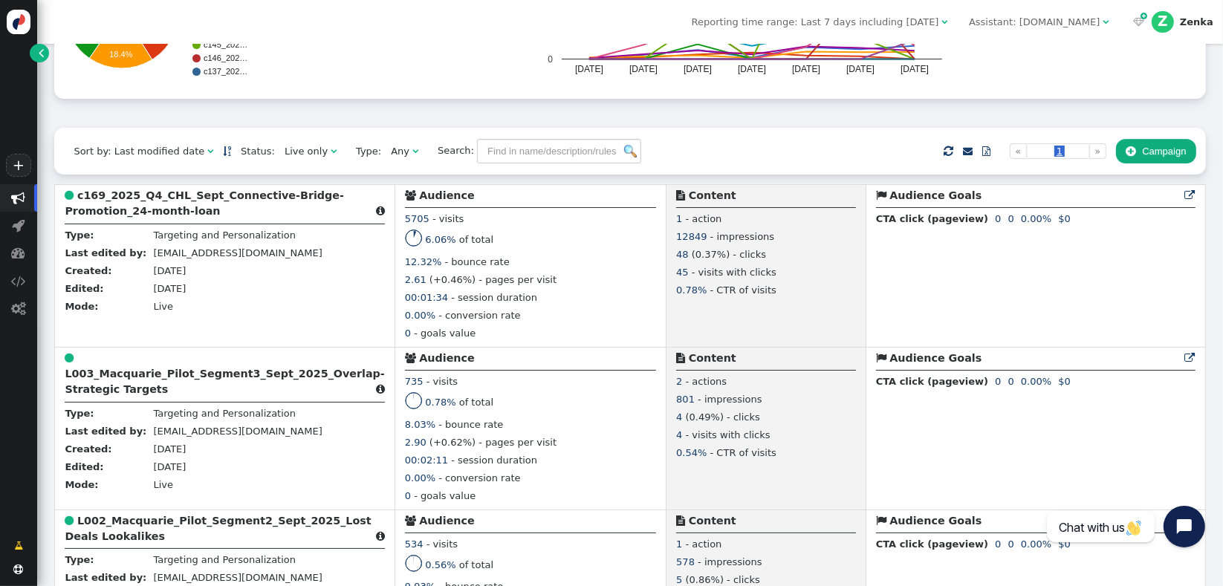
scroll to position [256, 0]
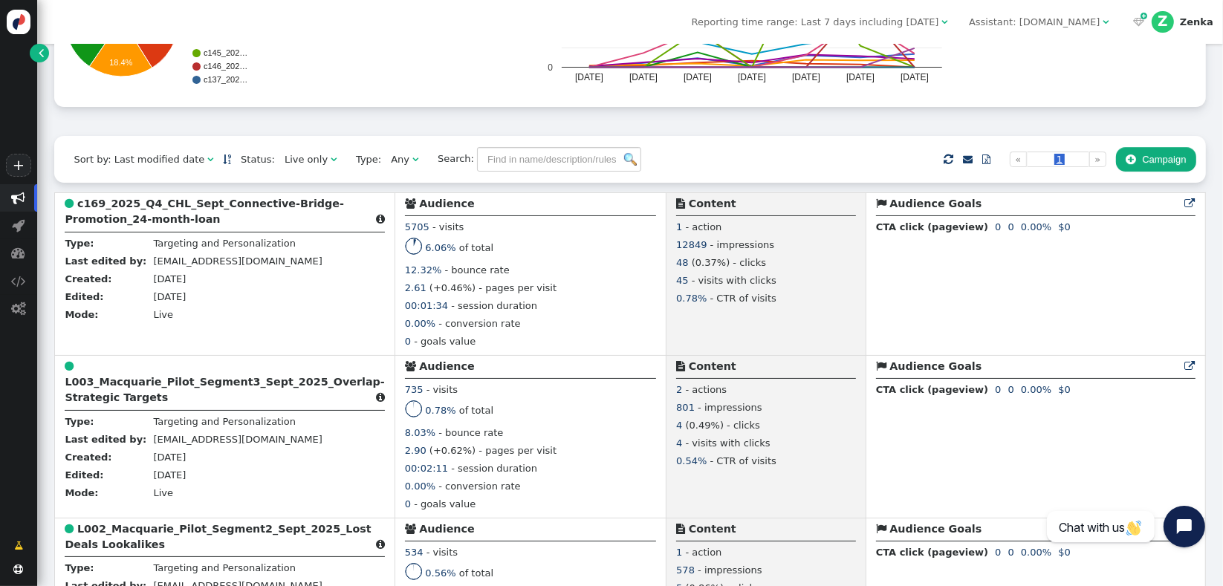
click at [284, 155] on div "Live only" at bounding box center [305, 159] width 43 height 15
click at [329, 157] on div "Live or recently modified" at bounding box center [344, 159] width 120 height 15
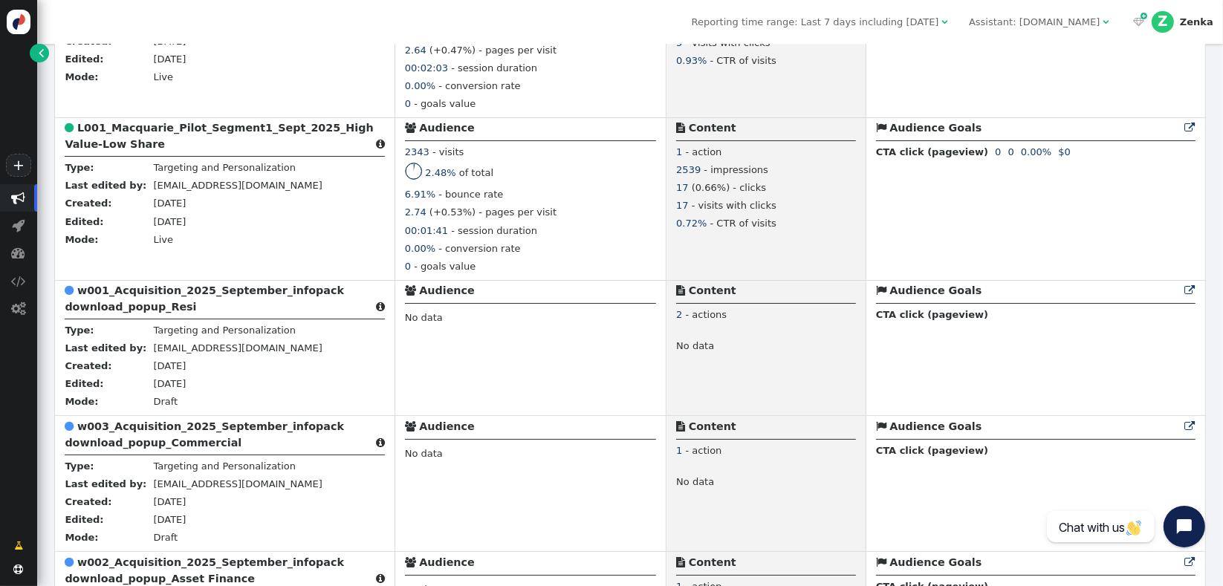
scroll to position [1004, 0]
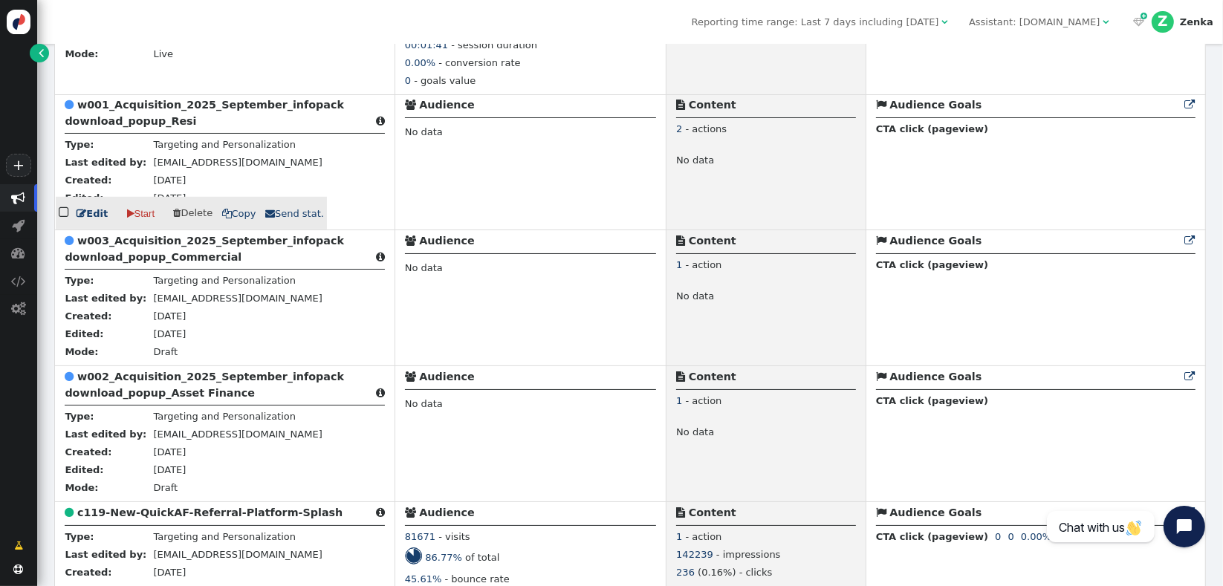
click at [117, 123] on b "w001_Acquisition_2025_September_infopack download_popup_Resi" at bounding box center [204, 112] width 279 height 27
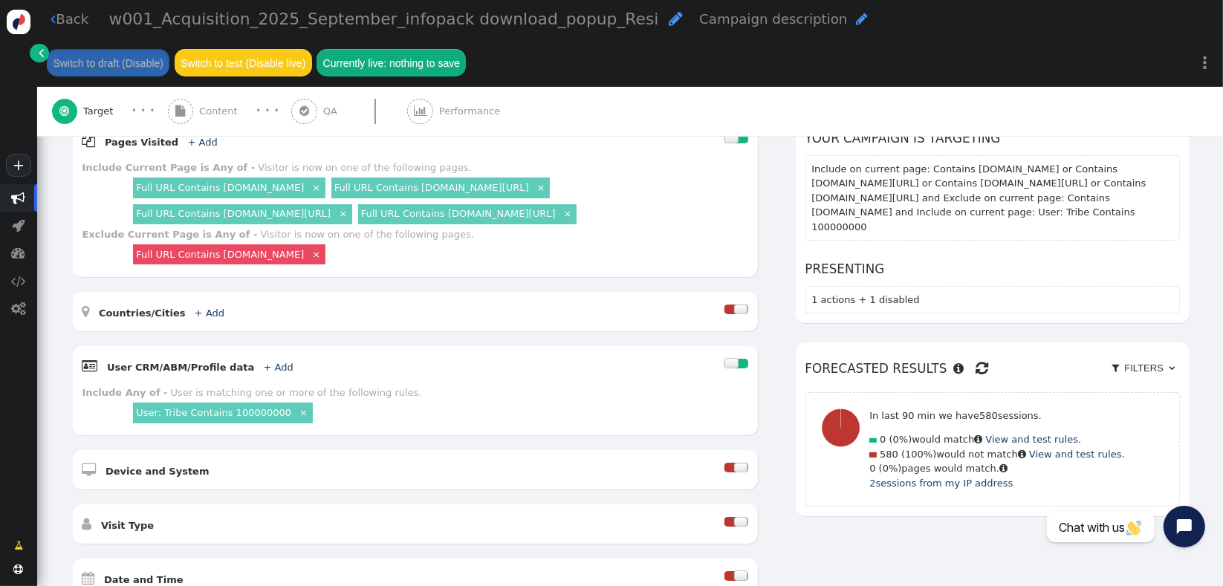
scroll to position [248, 0]
